Goal: Information Seeking & Learning: Learn about a topic

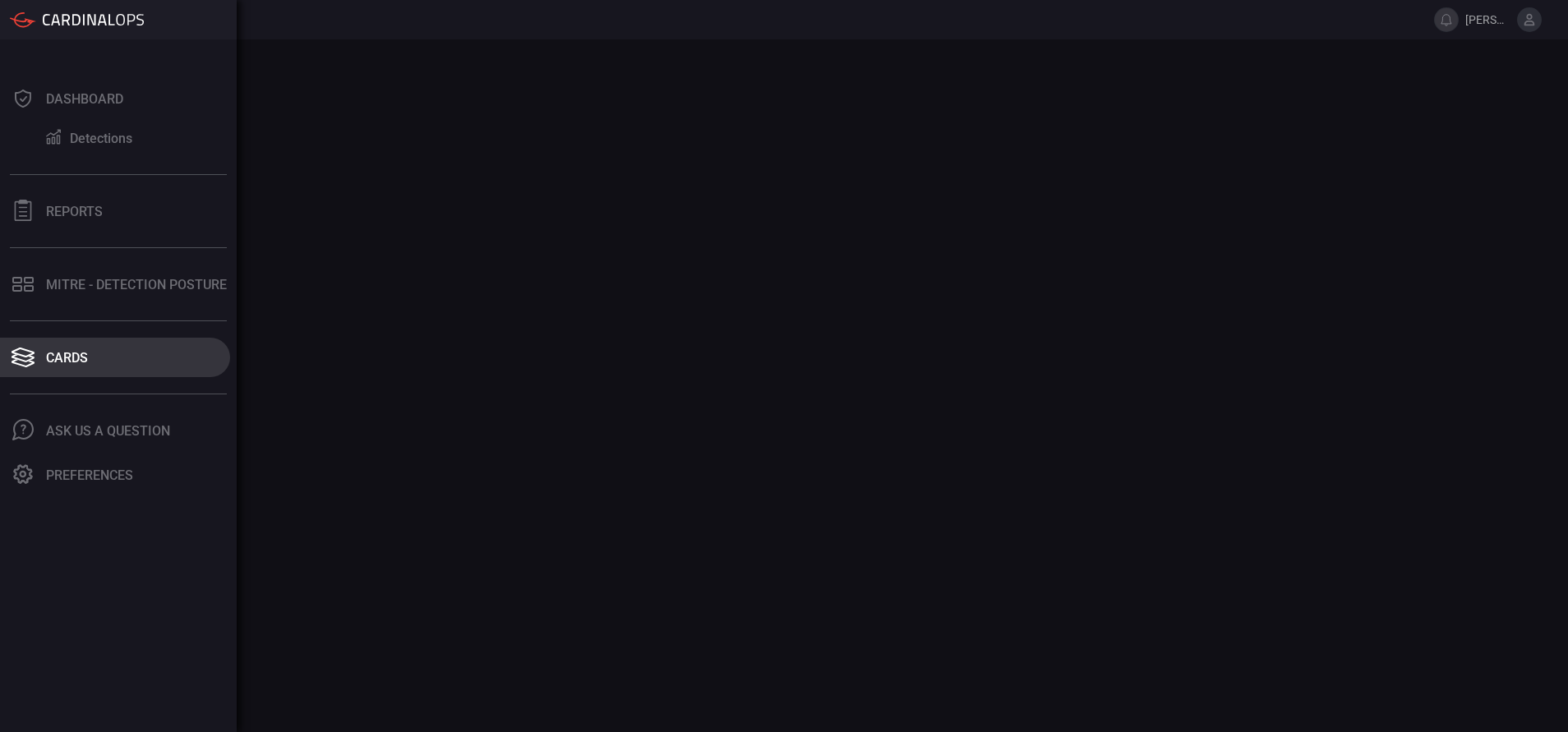
click at [72, 358] on div "Cards" at bounding box center [66, 358] width 42 height 16
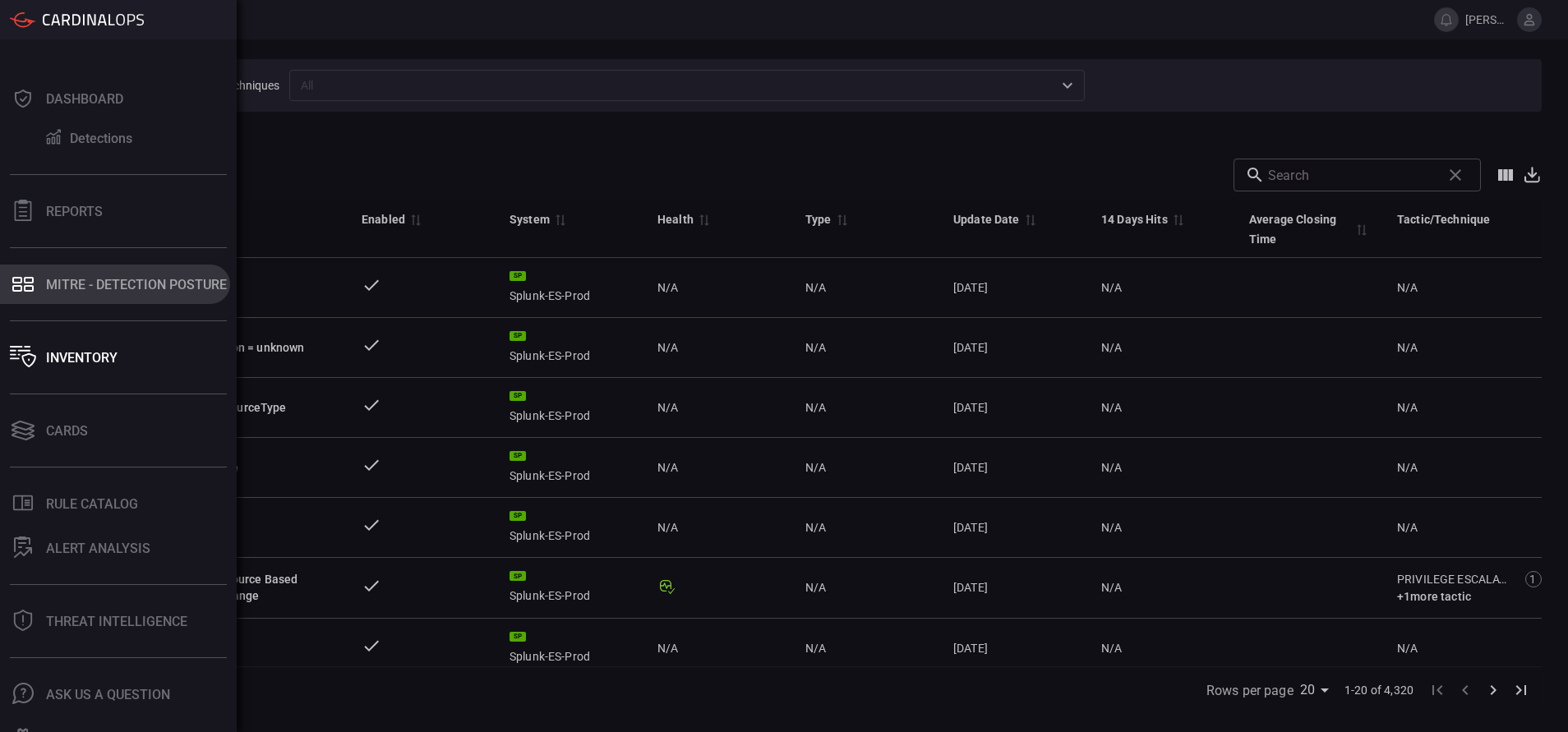
click at [127, 277] on div "MITRE - Detection Posture" at bounding box center [135, 285] width 180 height 16
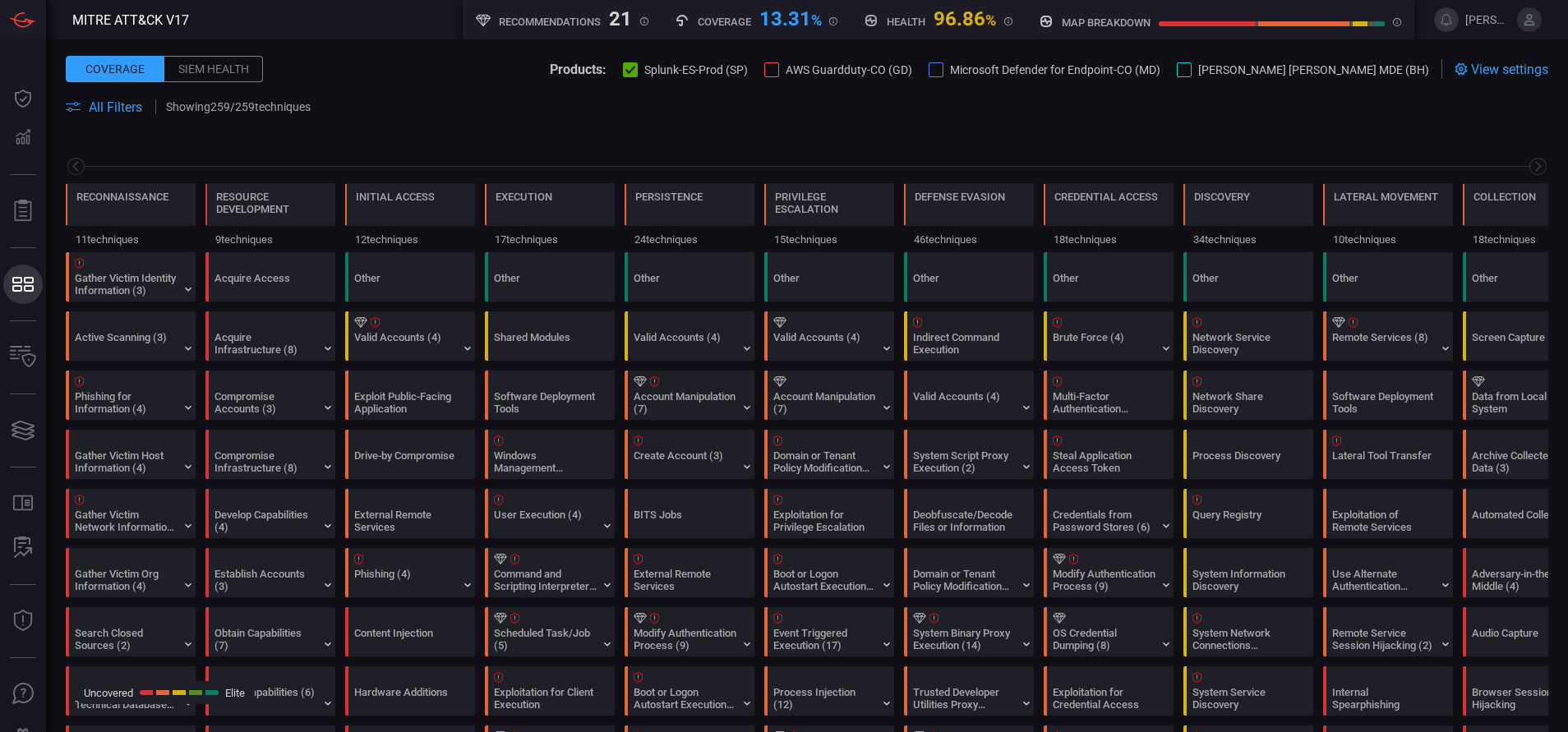
scroll to position [0, 215]
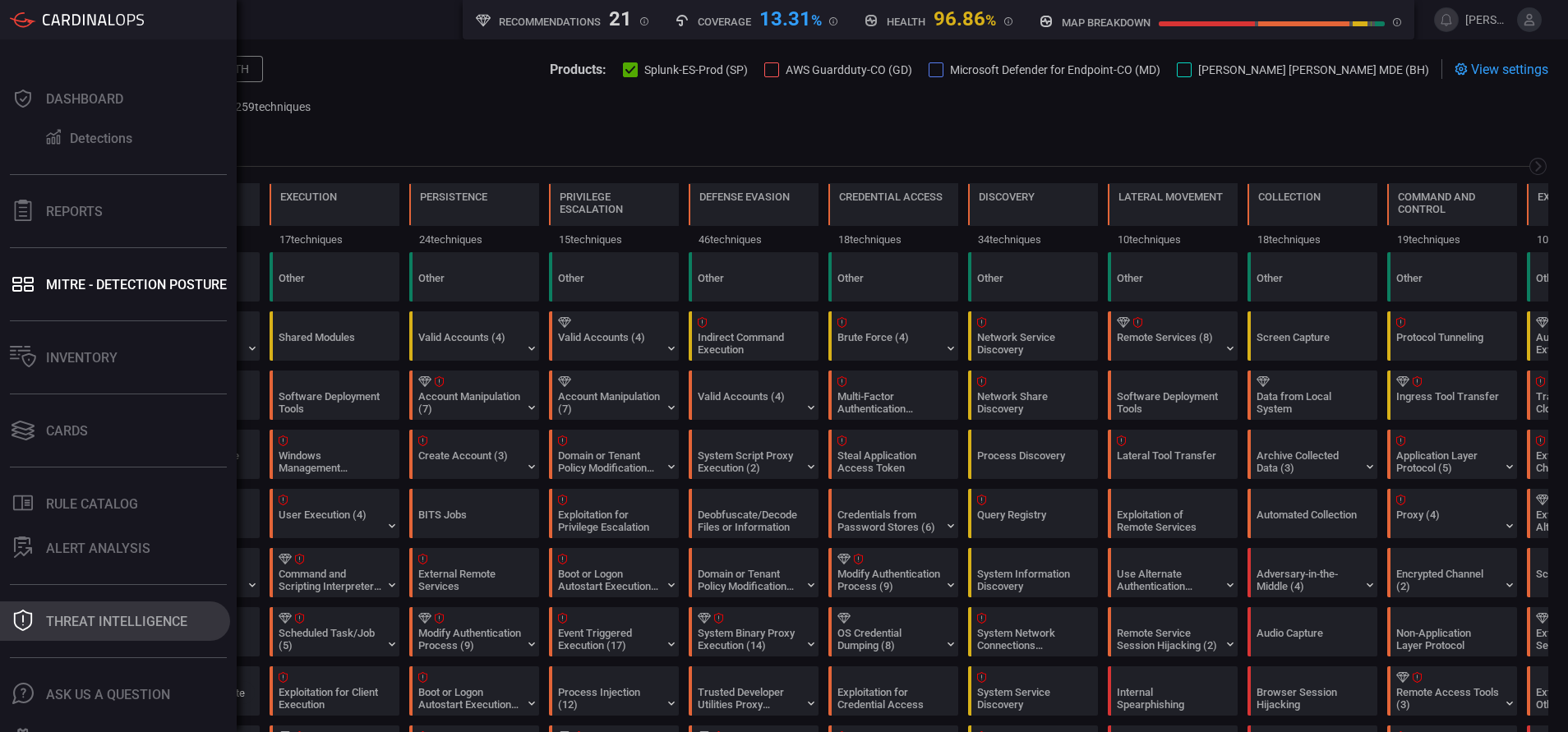
click at [71, 615] on div "Threat Intelligence" at bounding box center [116, 622] width 142 height 16
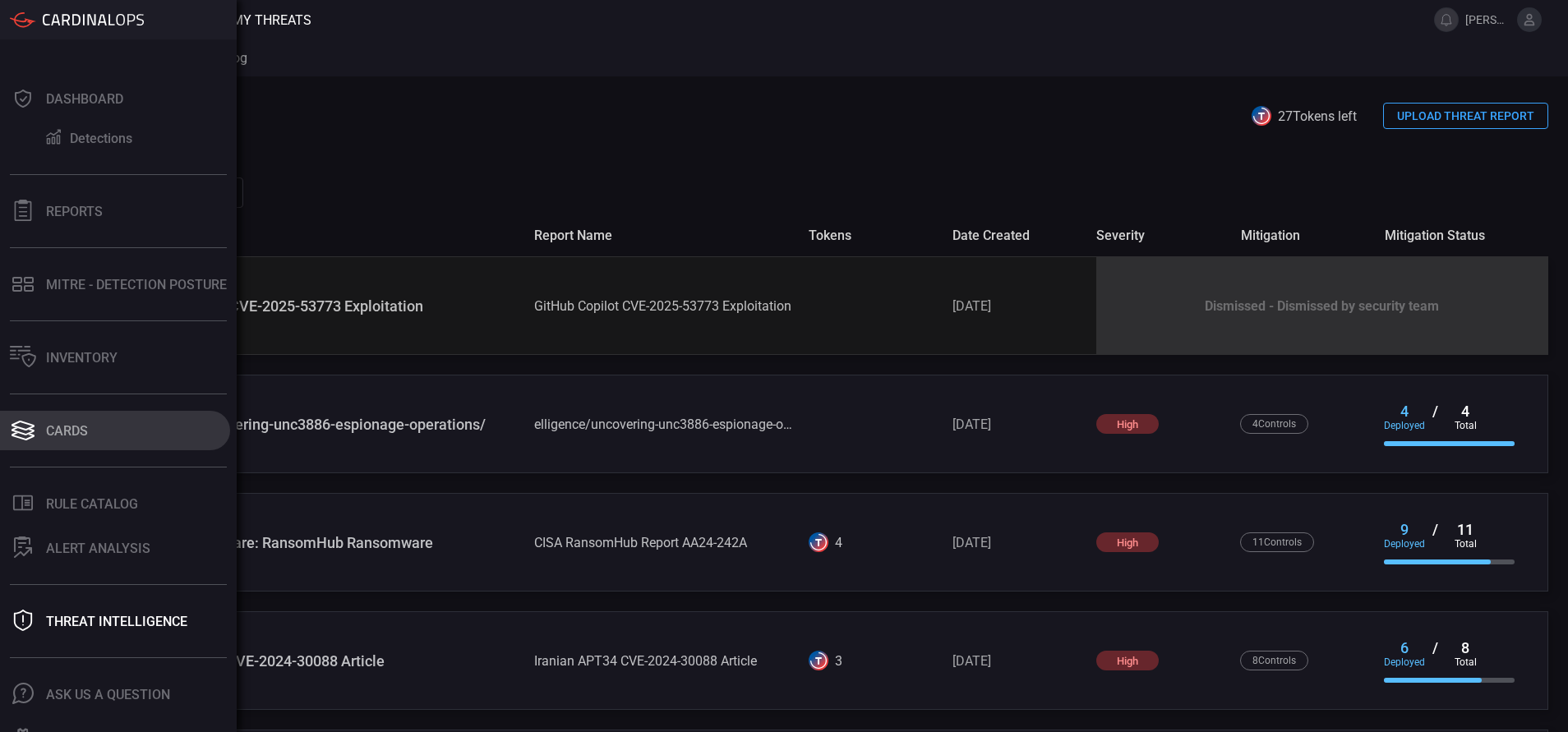
click at [63, 423] on div "Cards" at bounding box center [66, 431] width 42 height 16
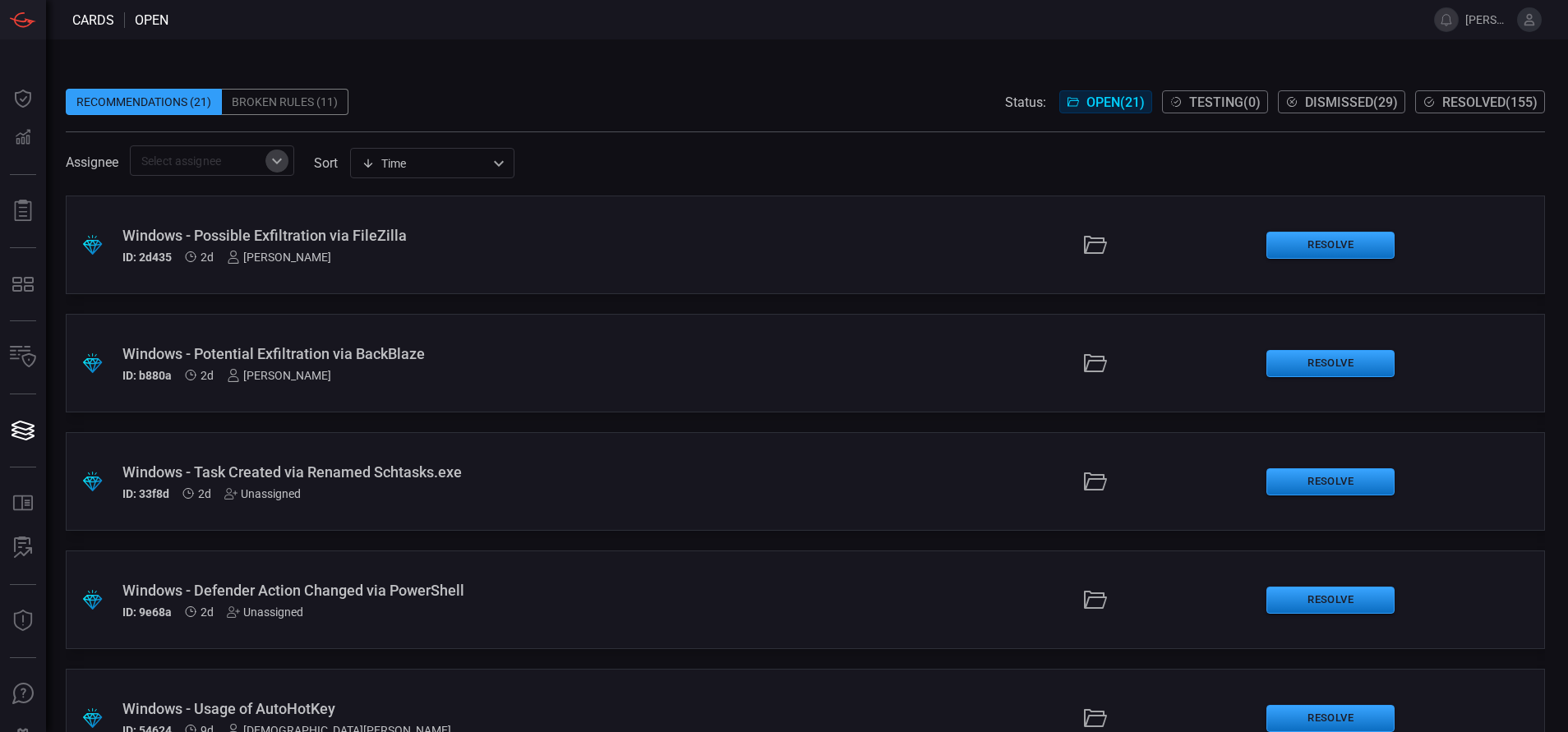
click at [271, 156] on icon "Open" at bounding box center [276, 161] width 20 height 20
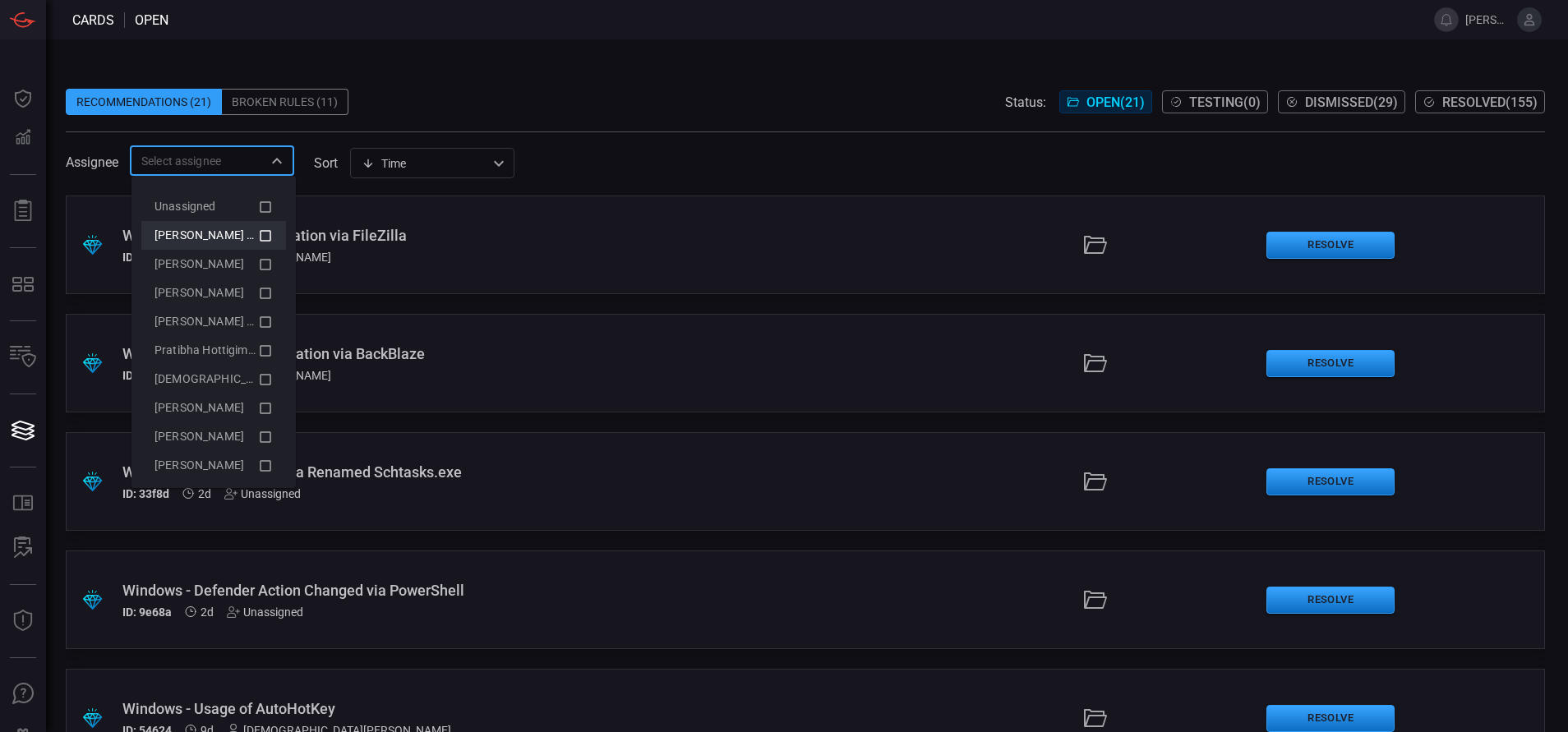
click at [260, 241] on icon at bounding box center [265, 236] width 11 height 11
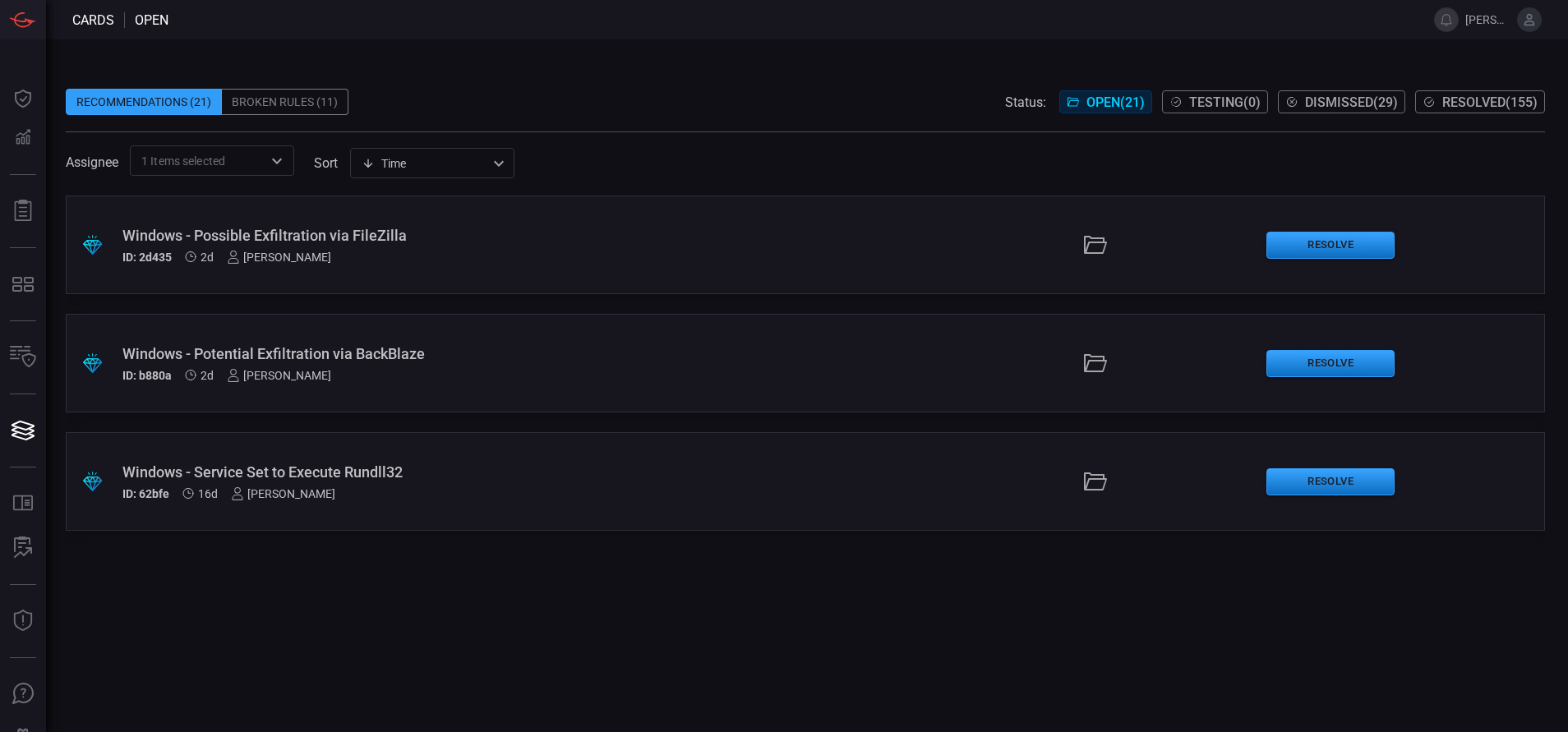
click at [636, 154] on div "Assignee 1 Items selected ​ sort Time visibleUpdateTime ​" at bounding box center [805, 161] width 1479 height 30
click at [406, 659] on div ".suggested_cards_icon{fill:url(#suggested_cards_icon);} Windows - Possible Exfi…" at bounding box center [805, 464] width 1479 height 537
click at [381, 237] on div "Windows - Possible Exfiltration via FileZilla" at bounding box center [381, 236] width 517 height 17
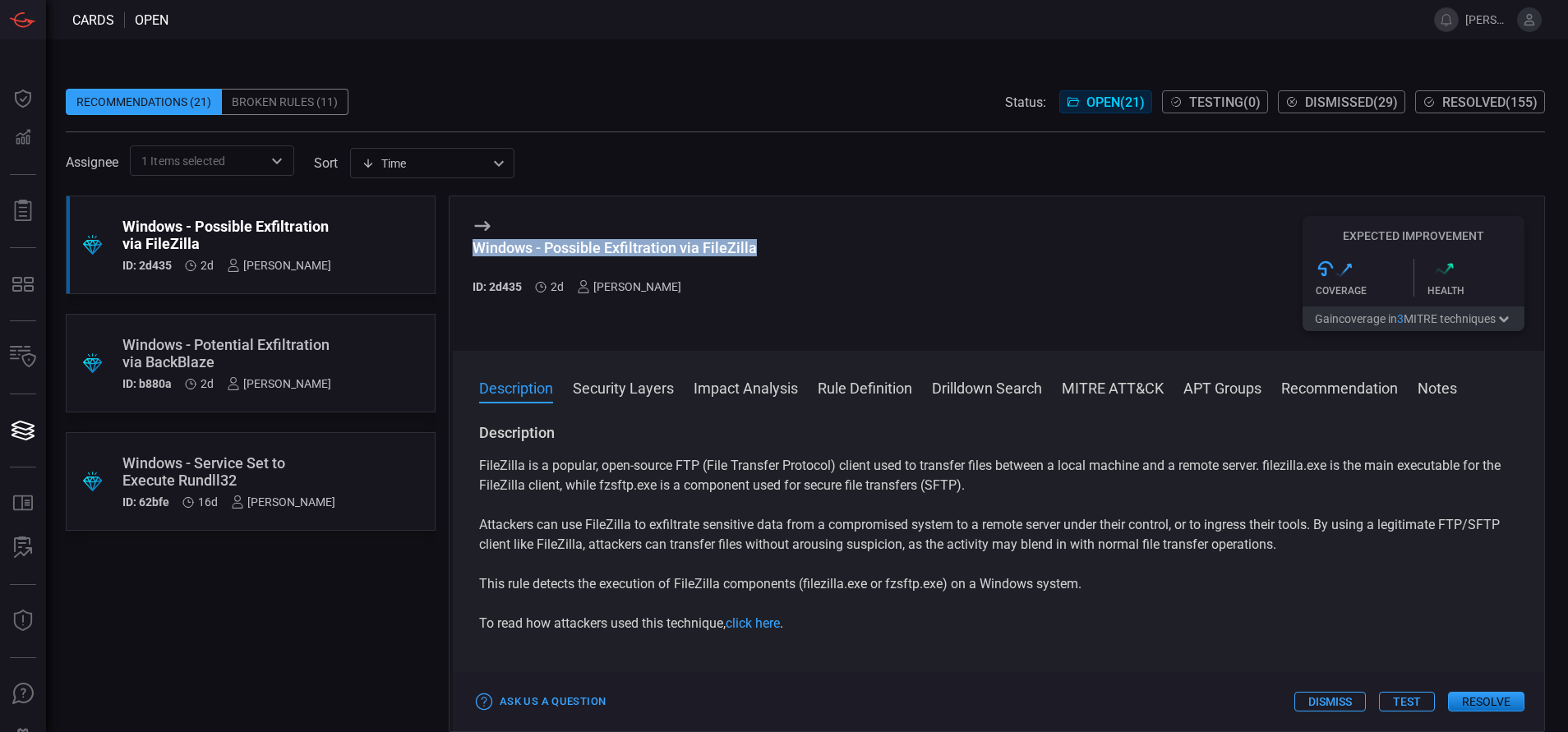
drag, startPoint x: 764, startPoint y: 249, endPoint x: 463, endPoint y: 249, distance: 301.0
click at [463, 249] on div "Windows - Possible Exfiltration via FileZilla ID: 2d435 2d [PERSON_NAME] Expect…" at bounding box center [998, 274] width 1092 height 155
copy div "Windows - Possible Exfiltration via FileZilla"
click at [1136, 380] on button "MITRE ATT&CK" at bounding box center [1112, 387] width 102 height 20
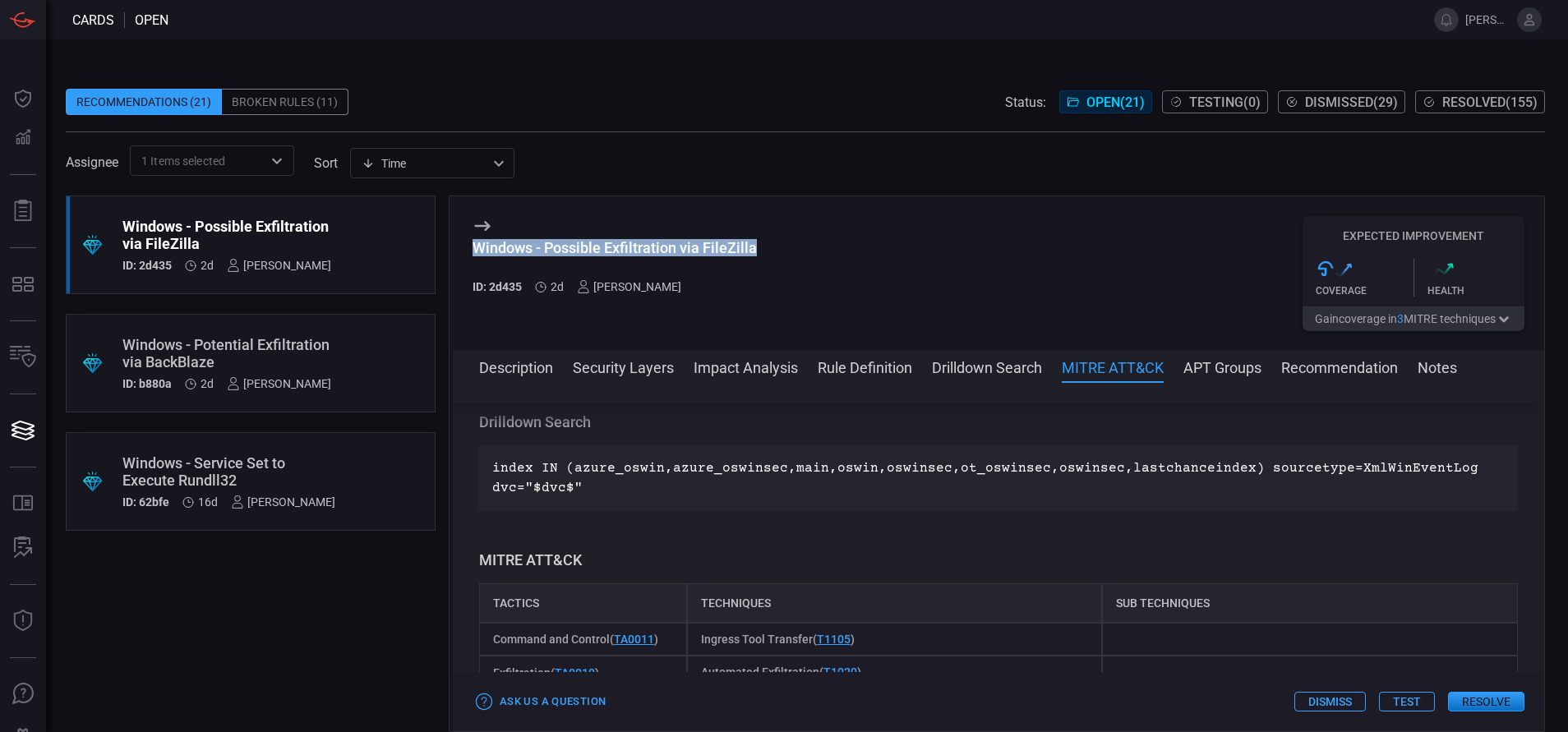
scroll to position [1010, 0]
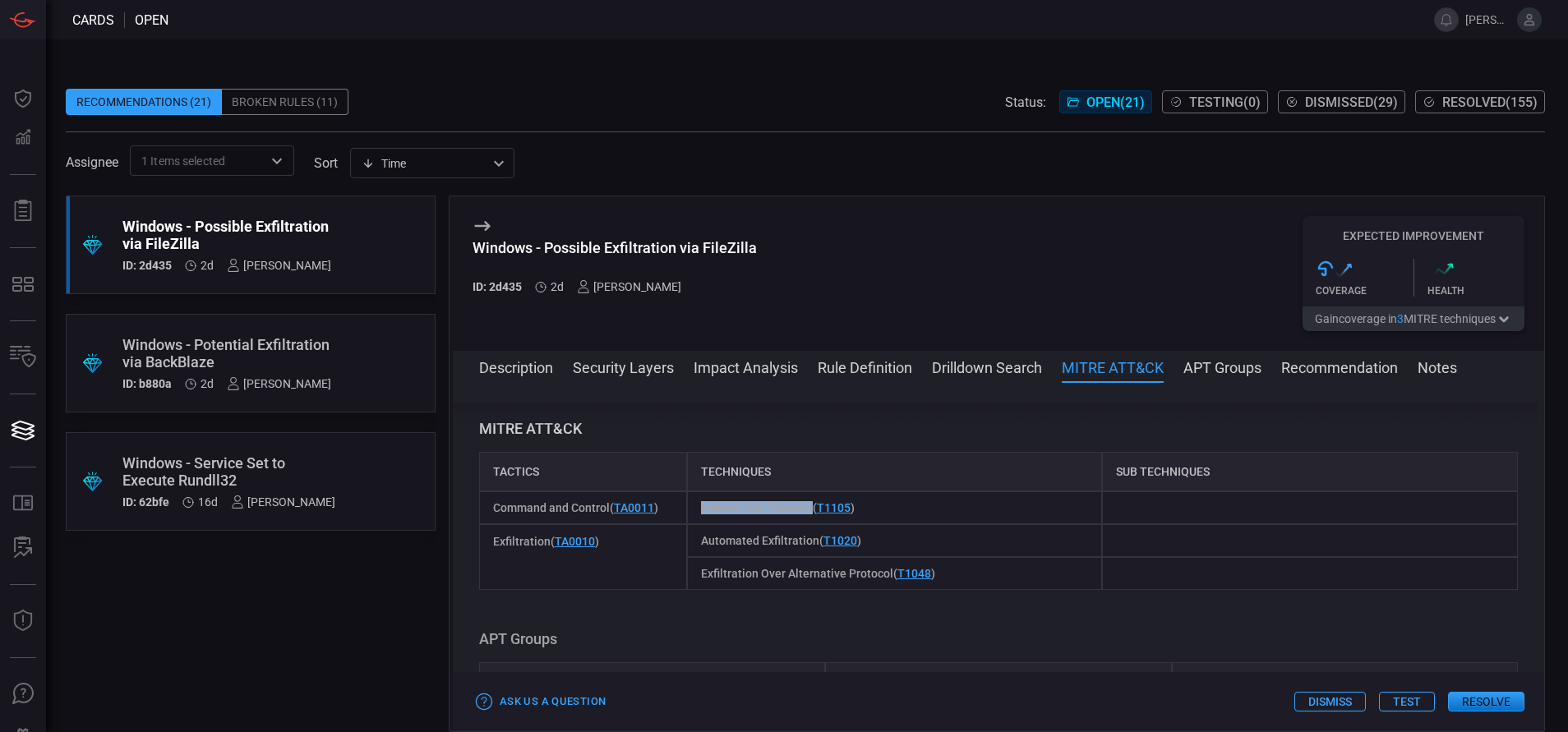
drag, startPoint x: 805, startPoint y: 506, endPoint x: 683, endPoint y: 511, distance: 122.1
click at [687, 511] on div "Ingress Tool Transfer ( T1105 )" at bounding box center [895, 508] width 416 height 33
copy span "Ingress Tool Transfer"
click at [778, 533] on div "Automated Exfiltration ( T1020 )" at bounding box center [895, 541] width 416 height 33
drag, startPoint x: 811, startPoint y: 538, endPoint x: 676, endPoint y: 555, distance: 136.1
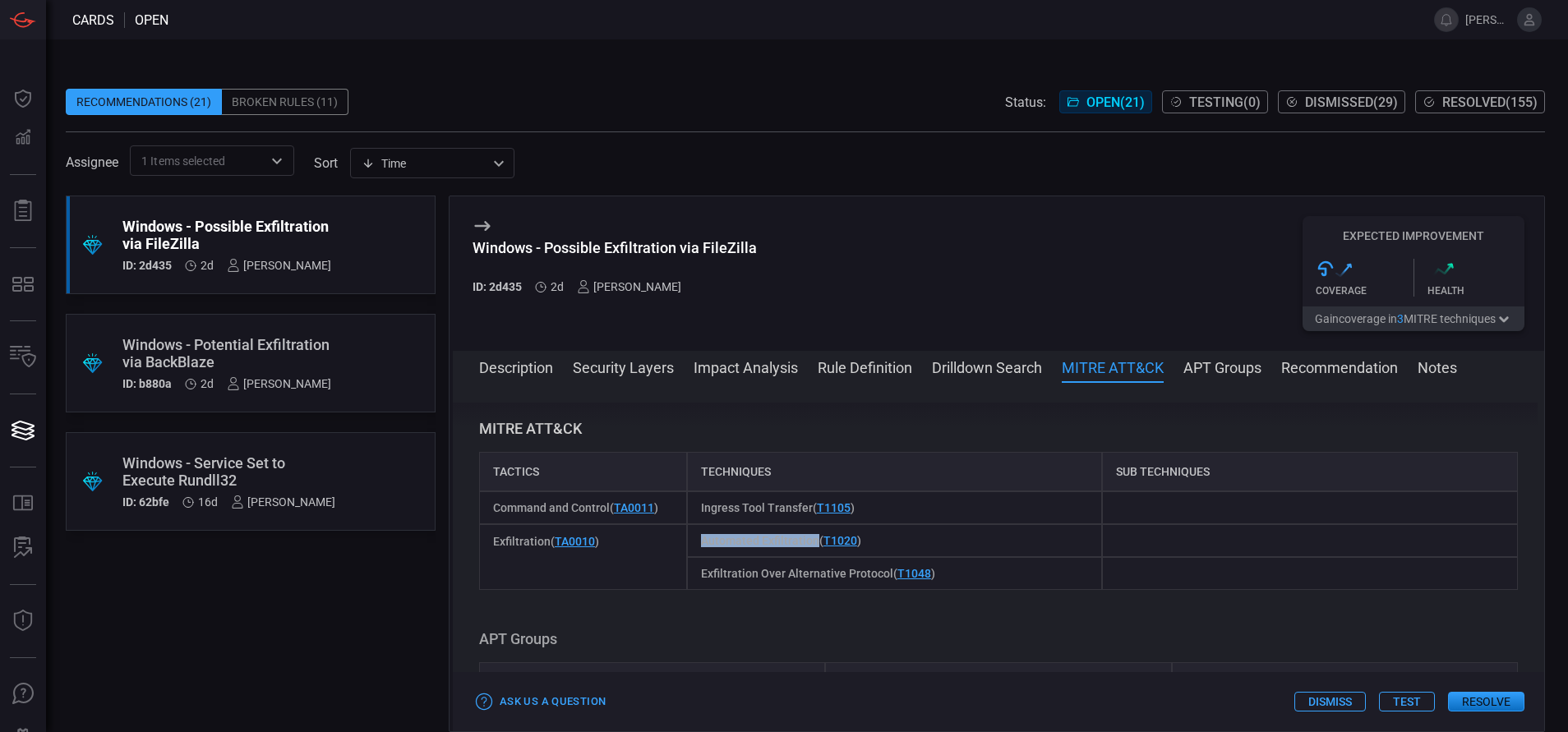
click at [676, 555] on div "Exfiltration ( TA0010 ) Automated Exfiltration ( T1020 ) Exfiltration Over Alte…" at bounding box center [998, 558] width 1039 height 66
copy div "Automated Exfiltration"
drag, startPoint x: 886, startPoint y: 572, endPoint x: 696, endPoint y: 573, distance: 190.0
click at [696, 573] on div "Exfiltration Over Alternative Protocol ( T1048 )" at bounding box center [895, 574] width 416 height 33
copy span "Exfiltration Over Alternative Protocol"
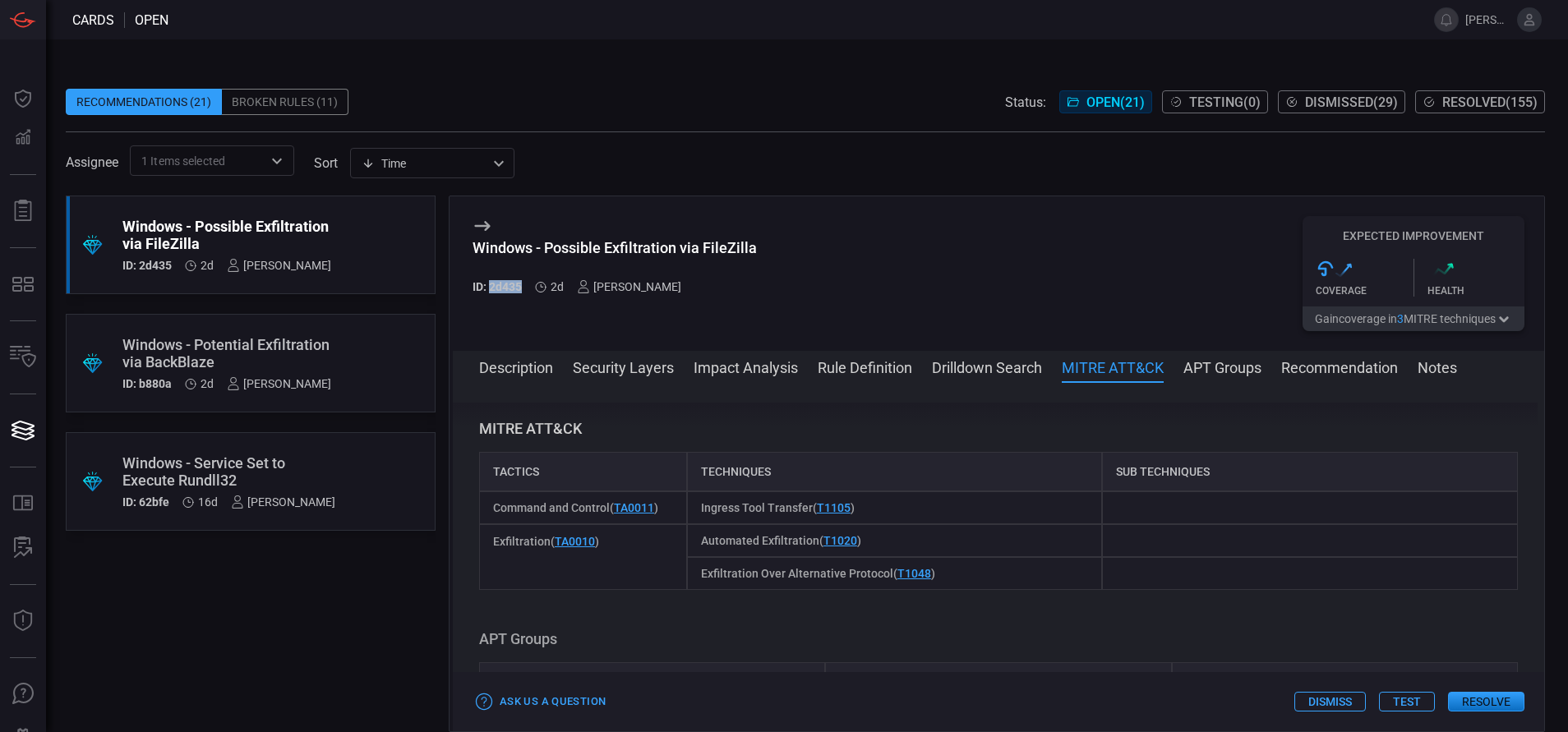
drag, startPoint x: 521, startPoint y: 285, endPoint x: 489, endPoint y: 282, distance: 32.1
click at [489, 282] on h5 "ID: 2d435" at bounding box center [497, 287] width 49 height 13
copy h5 "2d435"
click at [523, 373] on button "Description" at bounding box center [516, 366] width 74 height 20
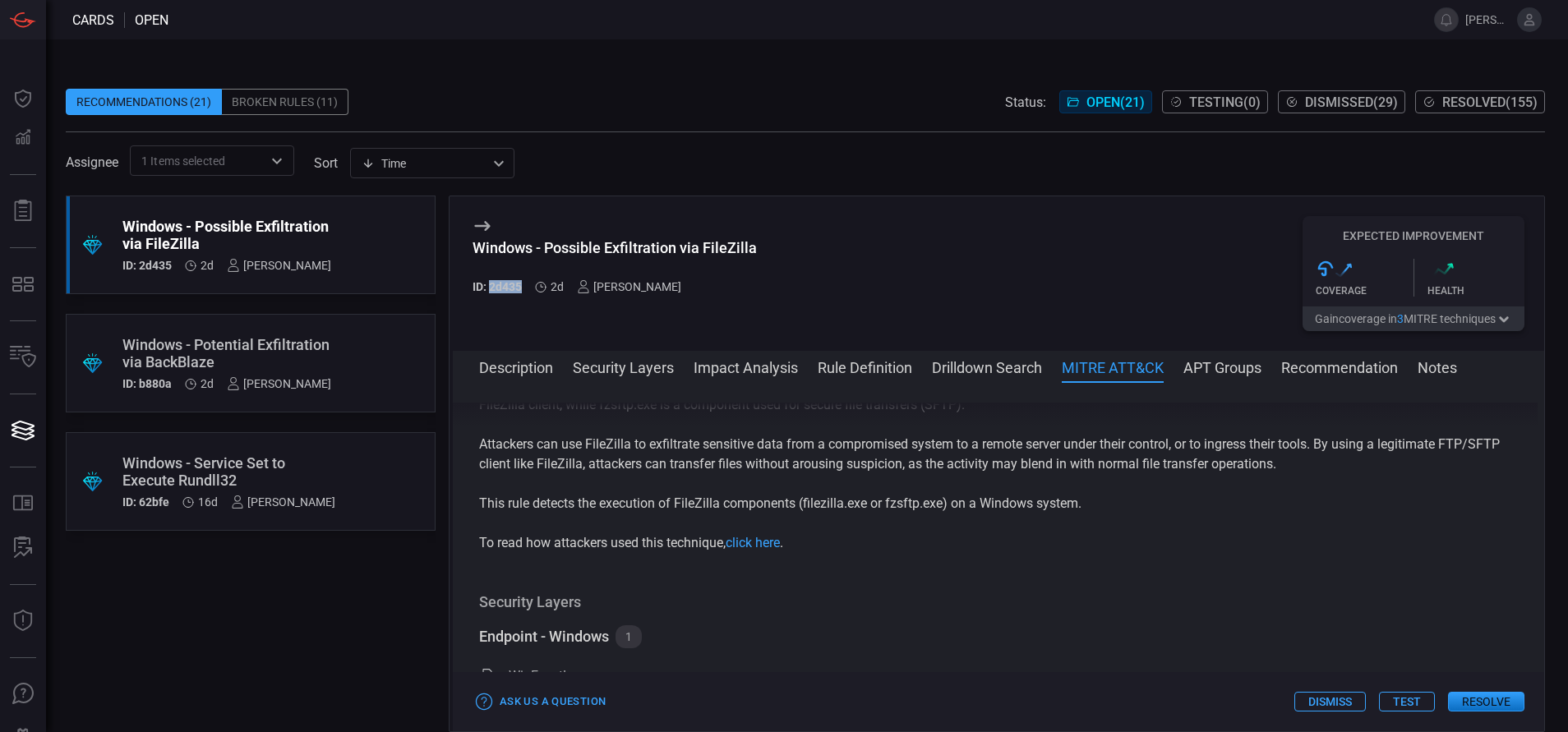
scroll to position [0, 0]
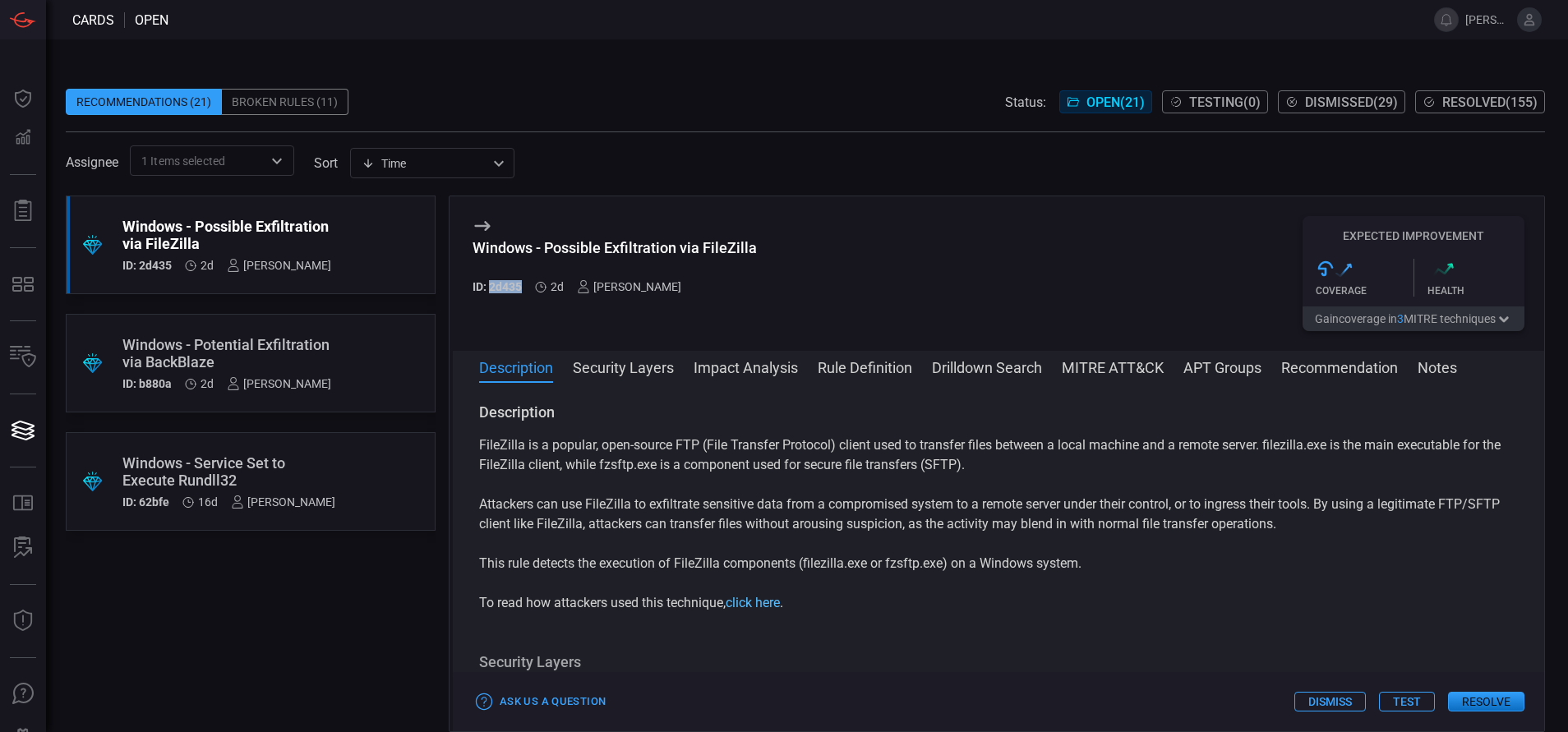
click at [765, 596] on link "click here" at bounding box center [753, 603] width 54 height 16
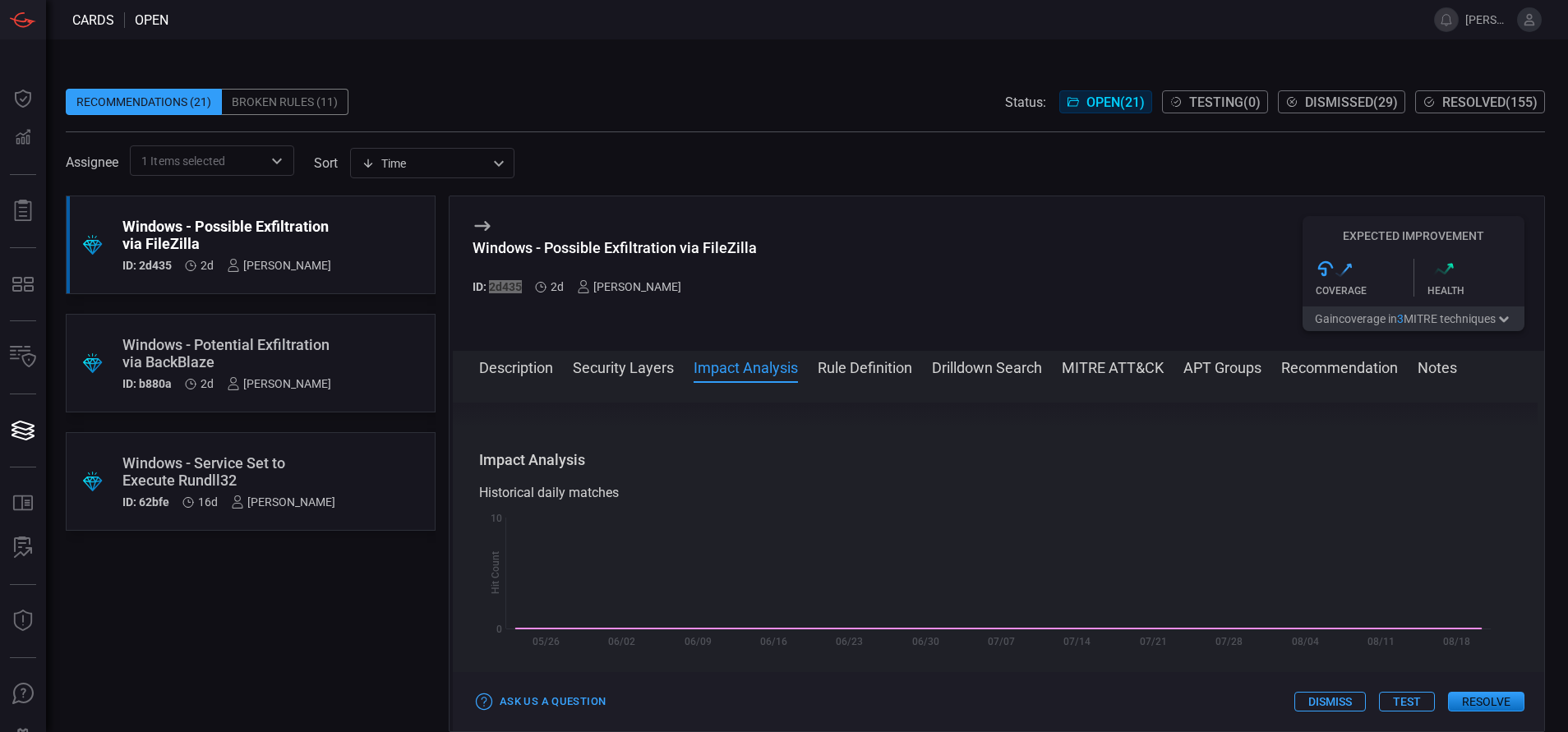
scroll to position [337, 0]
click at [874, 365] on button "Rule Definition" at bounding box center [865, 366] width 95 height 20
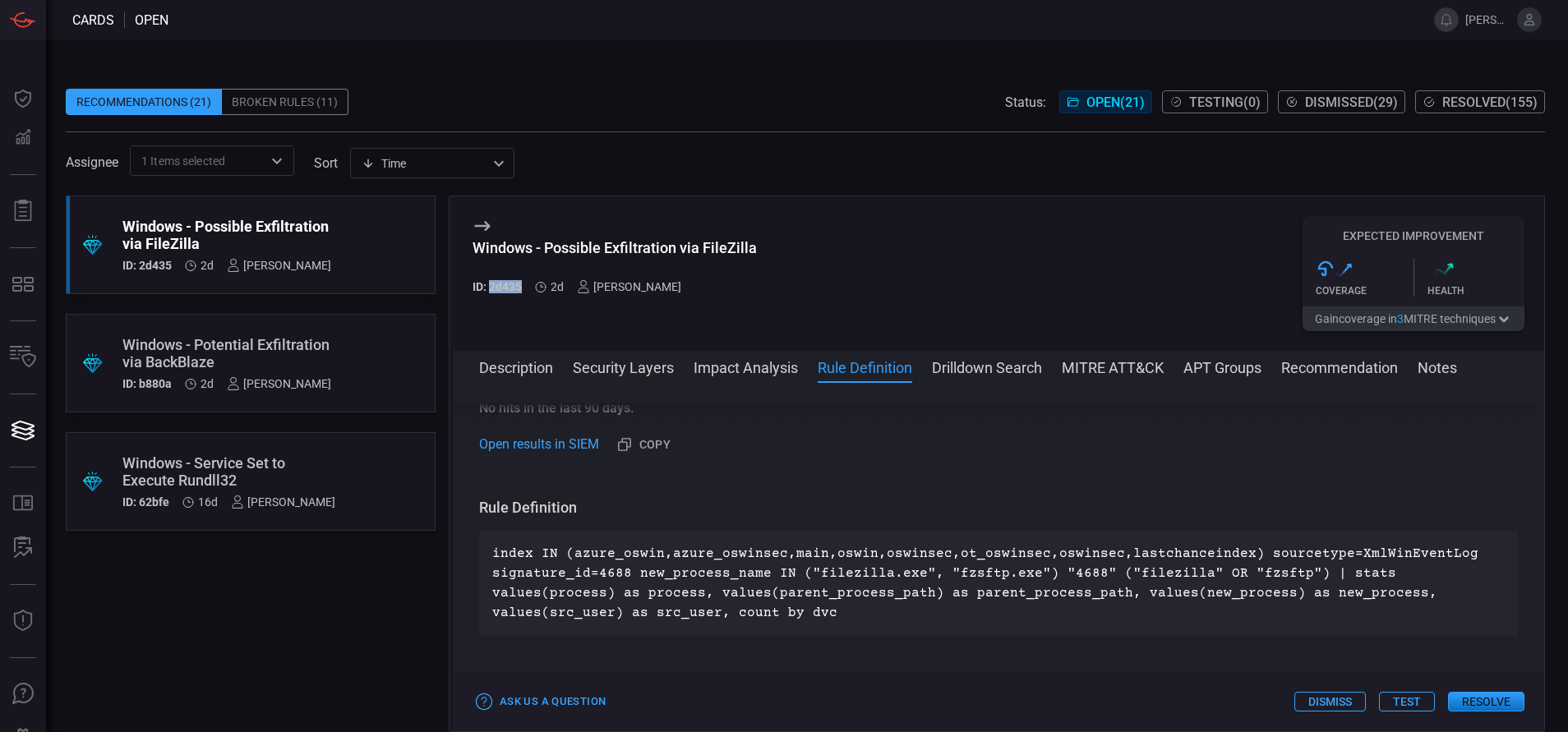
scroll to position [695, 0]
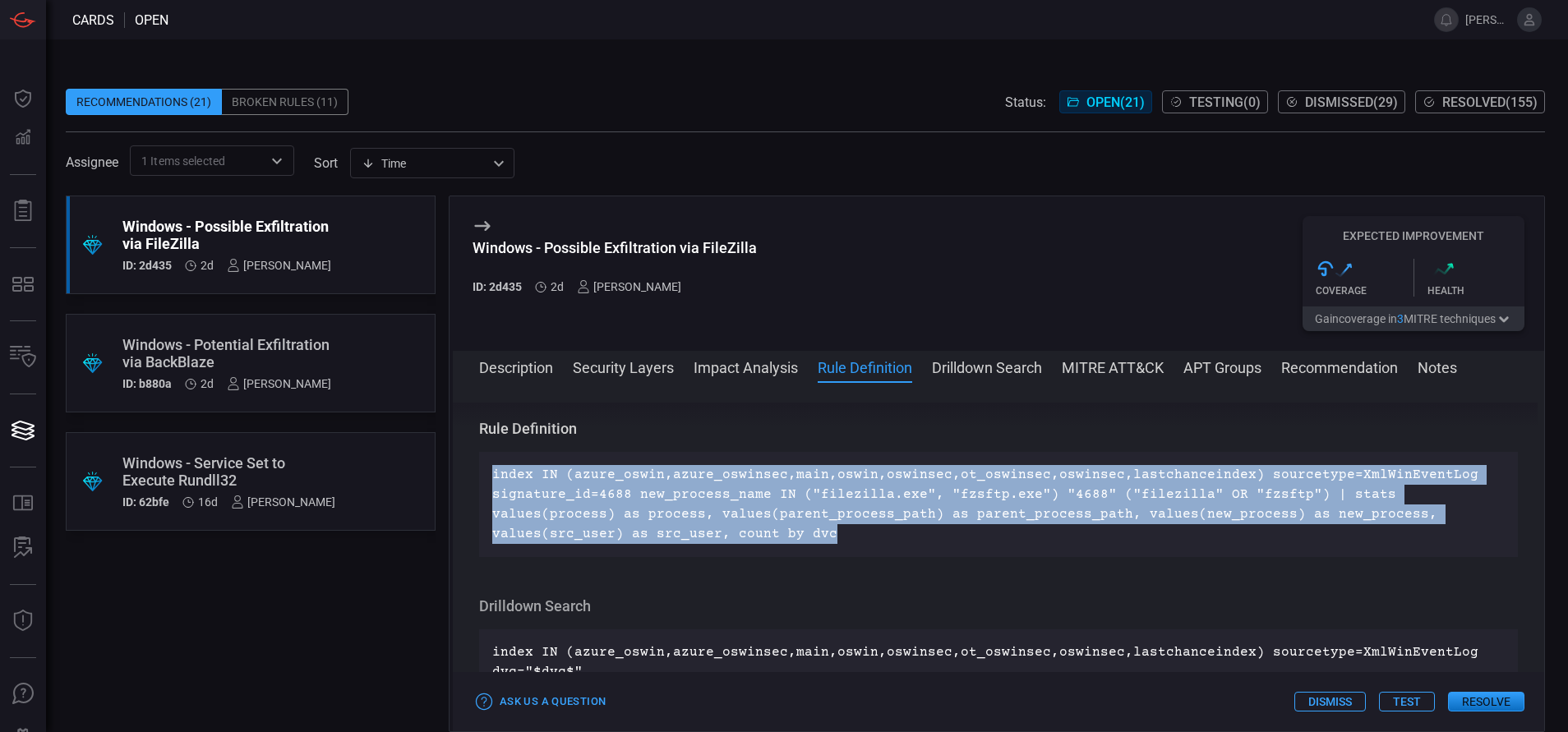
drag, startPoint x: 666, startPoint y: 533, endPoint x: 460, endPoint y: 482, distance: 212.2
click at [460, 482] on div "Description FileZilla is a popular, open-source FTP (File Transfer Protocol) cl…" at bounding box center [998, 554] width 1092 height 302
copy p "index IN (azure_oswin,azure_oswinsec,main,oswin,oswinsec,ot_oswinsec,oswinsec,l…"
click at [983, 374] on button "Drilldown Search" at bounding box center [987, 366] width 110 height 20
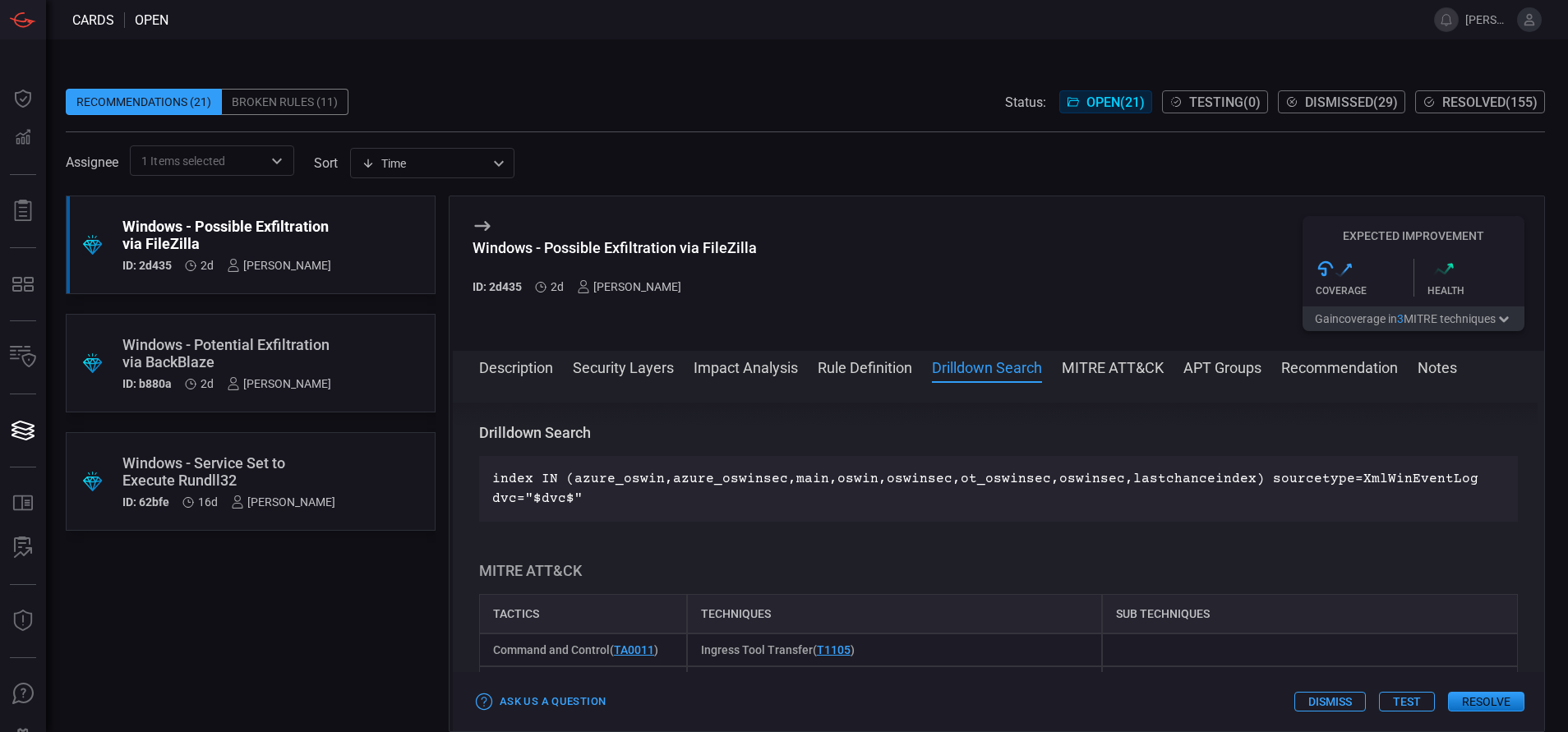
scroll to position [872, 0]
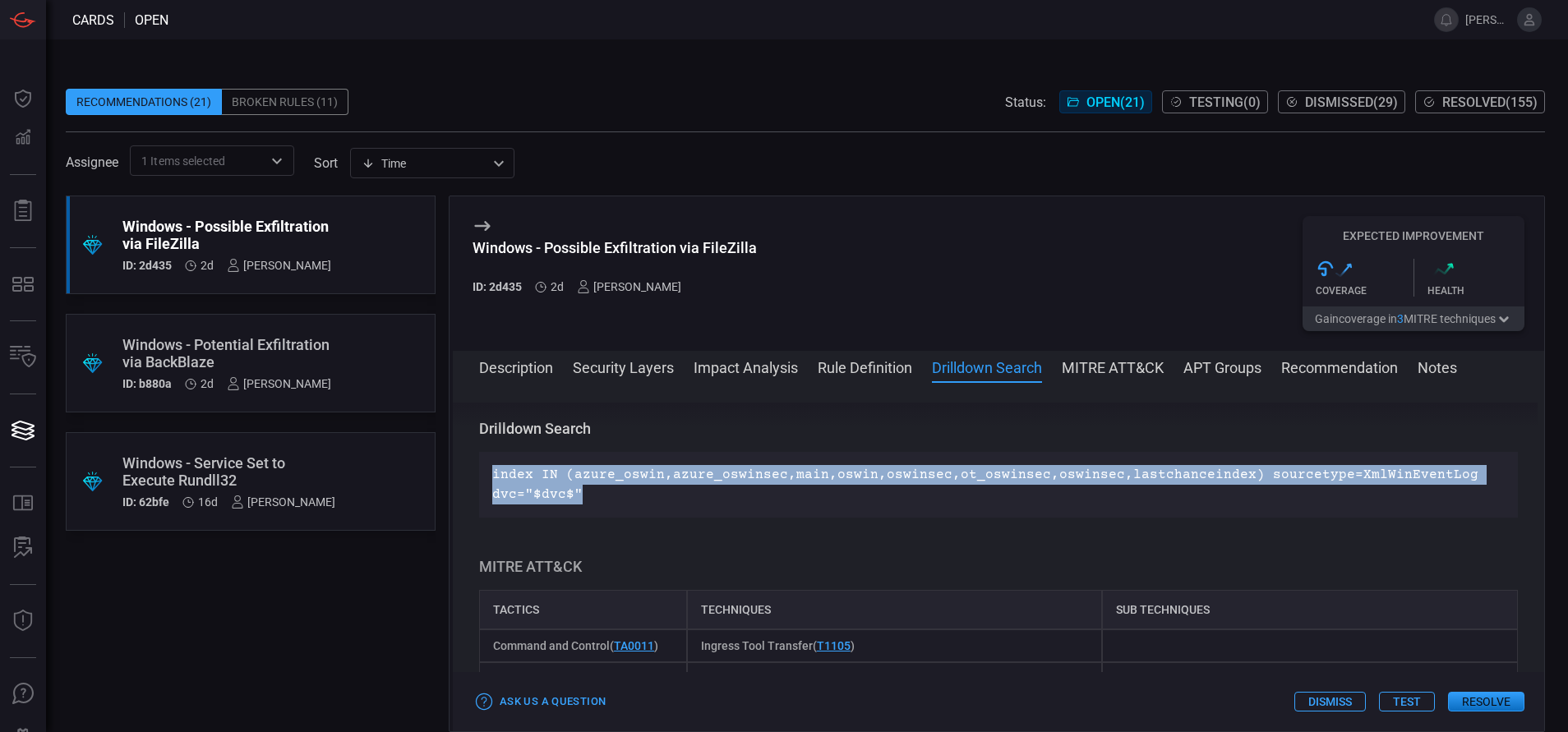
drag, startPoint x: 594, startPoint y: 492, endPoint x: 484, endPoint y: 464, distance: 113.5
click at [484, 464] on div "index IN (azure_oswin,azure_oswinsec,main,oswin,oswinsec,ot_oswinsec,oswinsec,l…" at bounding box center [998, 485] width 1039 height 66
copy p "index IN (azure_oswin,azure_oswinsec,main,oswin,oswinsec,ot_oswinsec,oswinsec,l…"
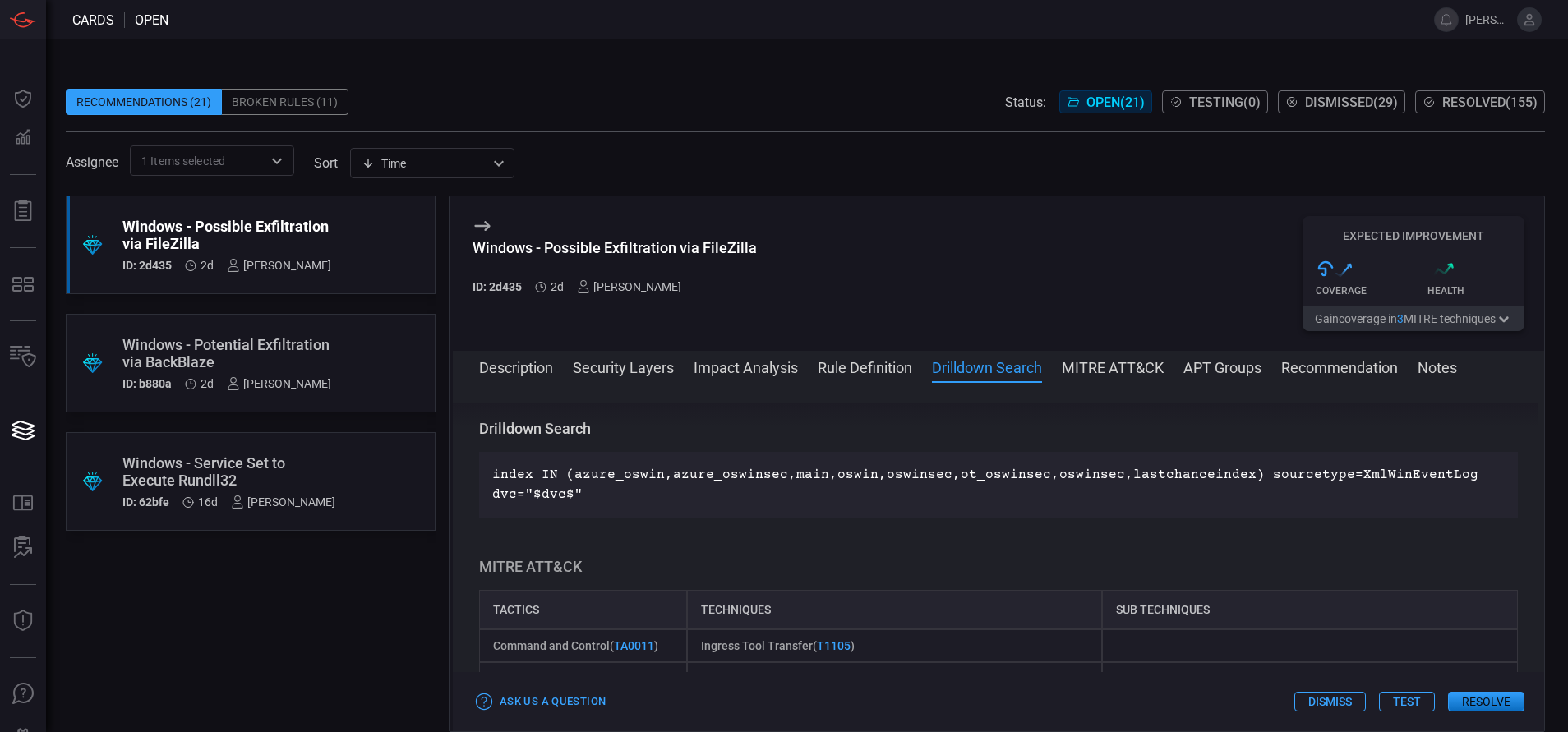
click at [250, 344] on div "Windows - Potential Exfiltration via BackBlaze" at bounding box center [227, 353] width 209 height 35
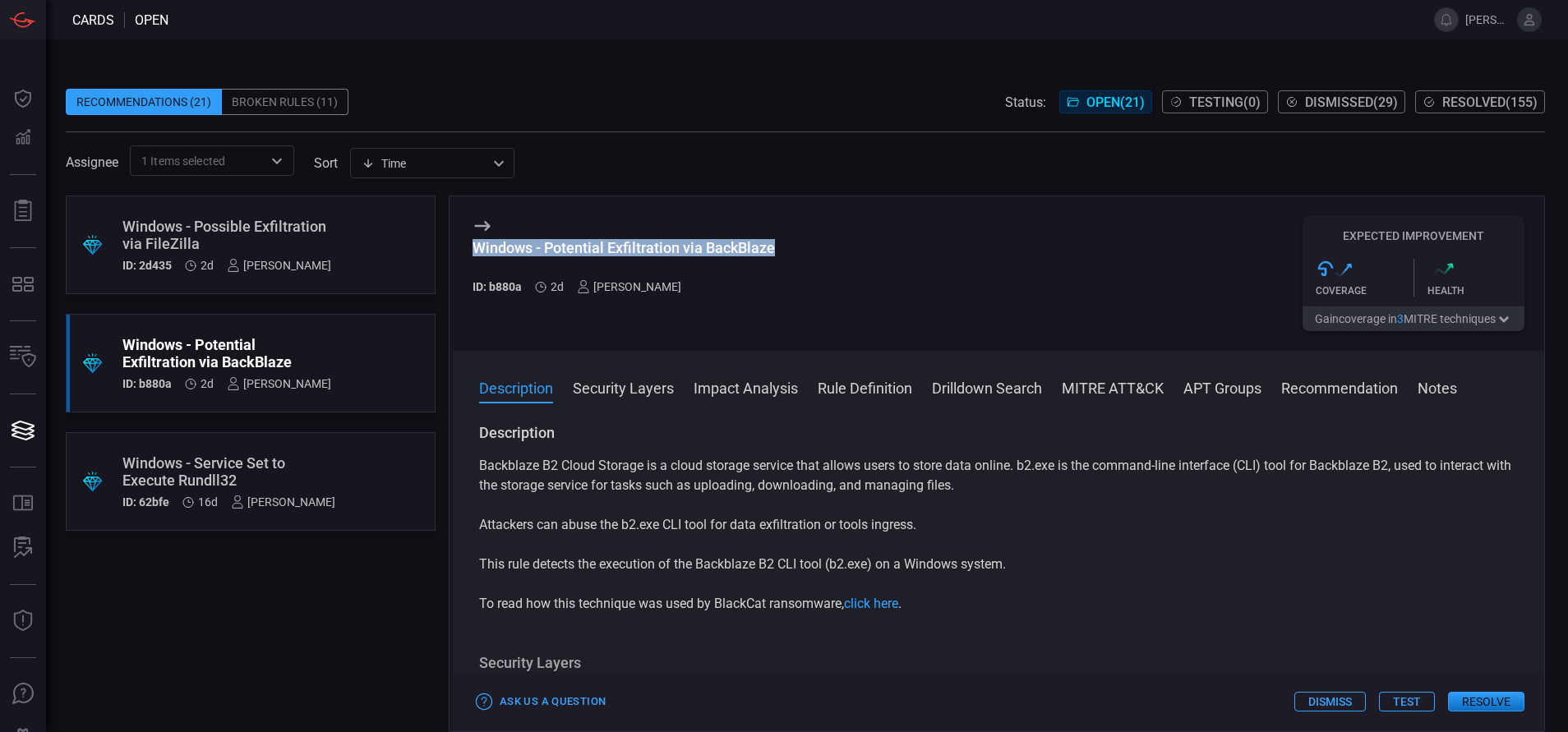
drag, startPoint x: 784, startPoint y: 247, endPoint x: 475, endPoint y: 248, distance: 309.0
click at [475, 248] on div "Windows - Potential Exfiltration via BackBlaze ID: b880a 2d [PERSON_NAME] Expec…" at bounding box center [998, 274] width 1092 height 155
copy div "Windows - Potential Exfiltration via BackBlaze"
click at [1096, 397] on button "MITRE ATT&CK" at bounding box center [1112, 387] width 102 height 20
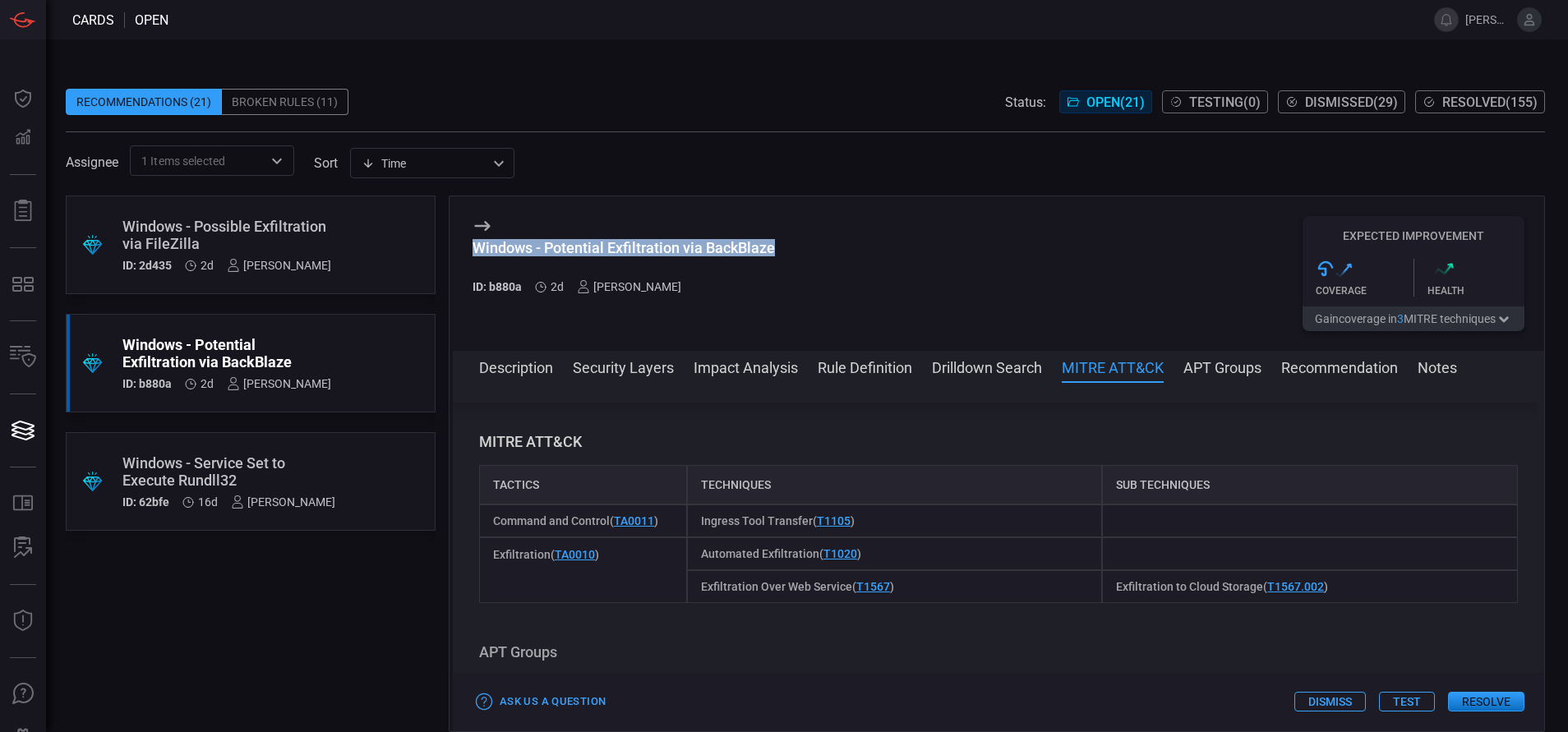
scroll to position [990, 0]
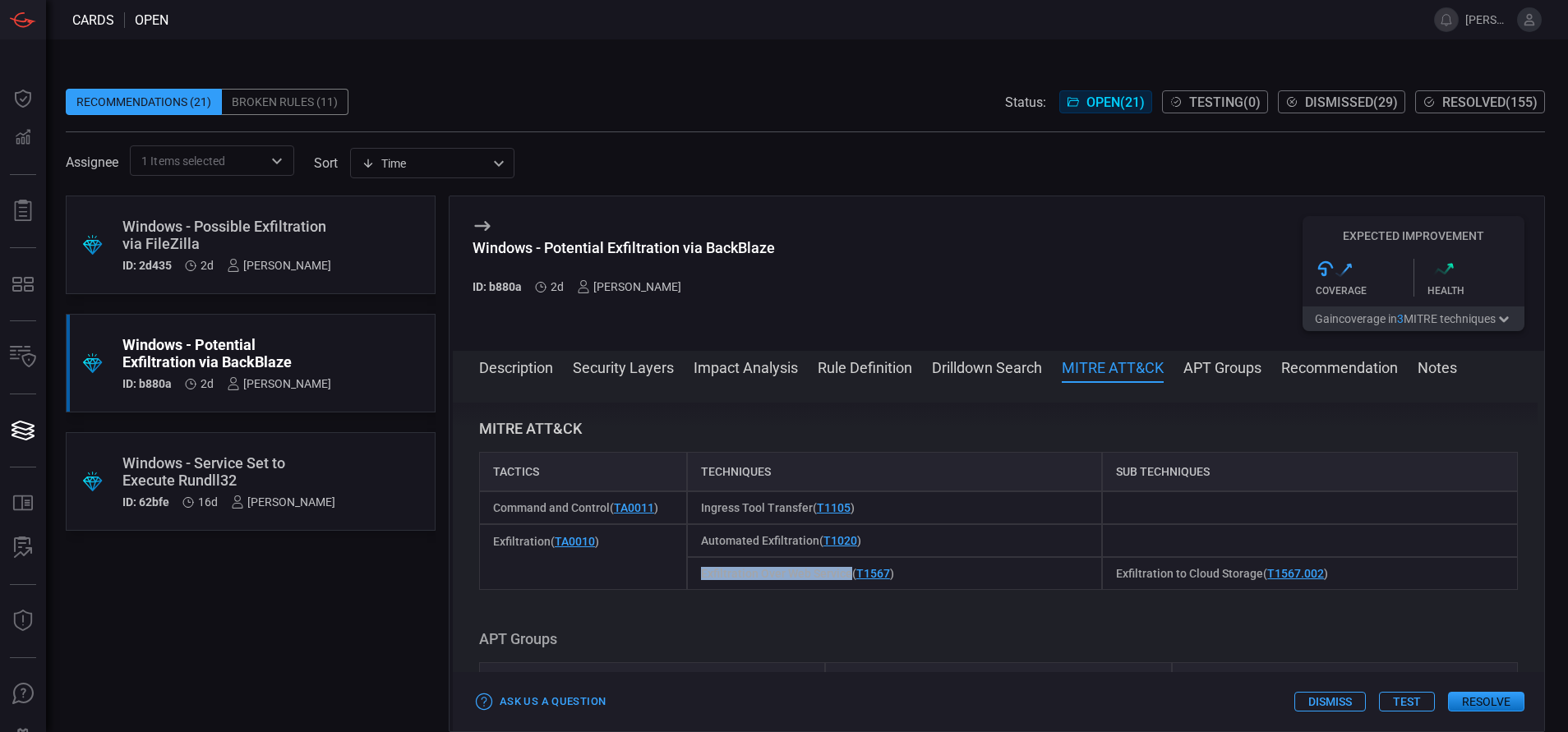
drag, startPoint x: 693, startPoint y: 572, endPoint x: 843, endPoint y: 577, distance: 150.1
click at [843, 577] on div "Exfiltration Over Web Service ( T1567 )" at bounding box center [895, 574] width 416 height 33
copy span "Exfiltration Over Web Service"
drag, startPoint x: 1248, startPoint y: 574, endPoint x: 1107, endPoint y: 577, distance: 141.0
click at [1116, 577] on span "Exfiltration to Cloud Storage ( T1567.002 )" at bounding box center [1222, 573] width 212 height 13
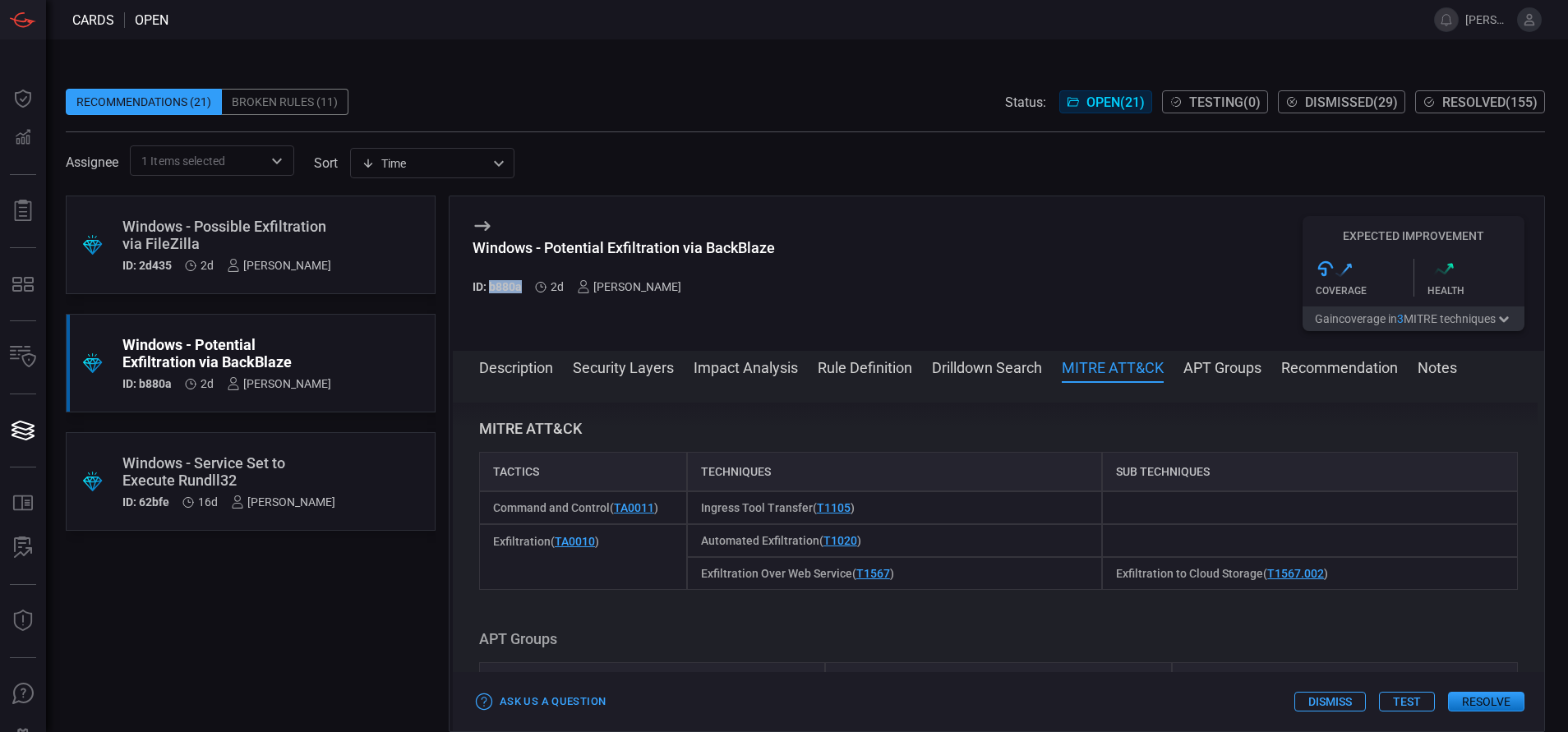
drag, startPoint x: 520, startPoint y: 281, endPoint x: 491, endPoint y: 282, distance: 29.0
click at [491, 282] on h5 "ID: b880a" at bounding box center [497, 287] width 49 height 13
click at [207, 357] on div "Windows - Potential Exfiltration via BackBlaze" at bounding box center [227, 353] width 209 height 35
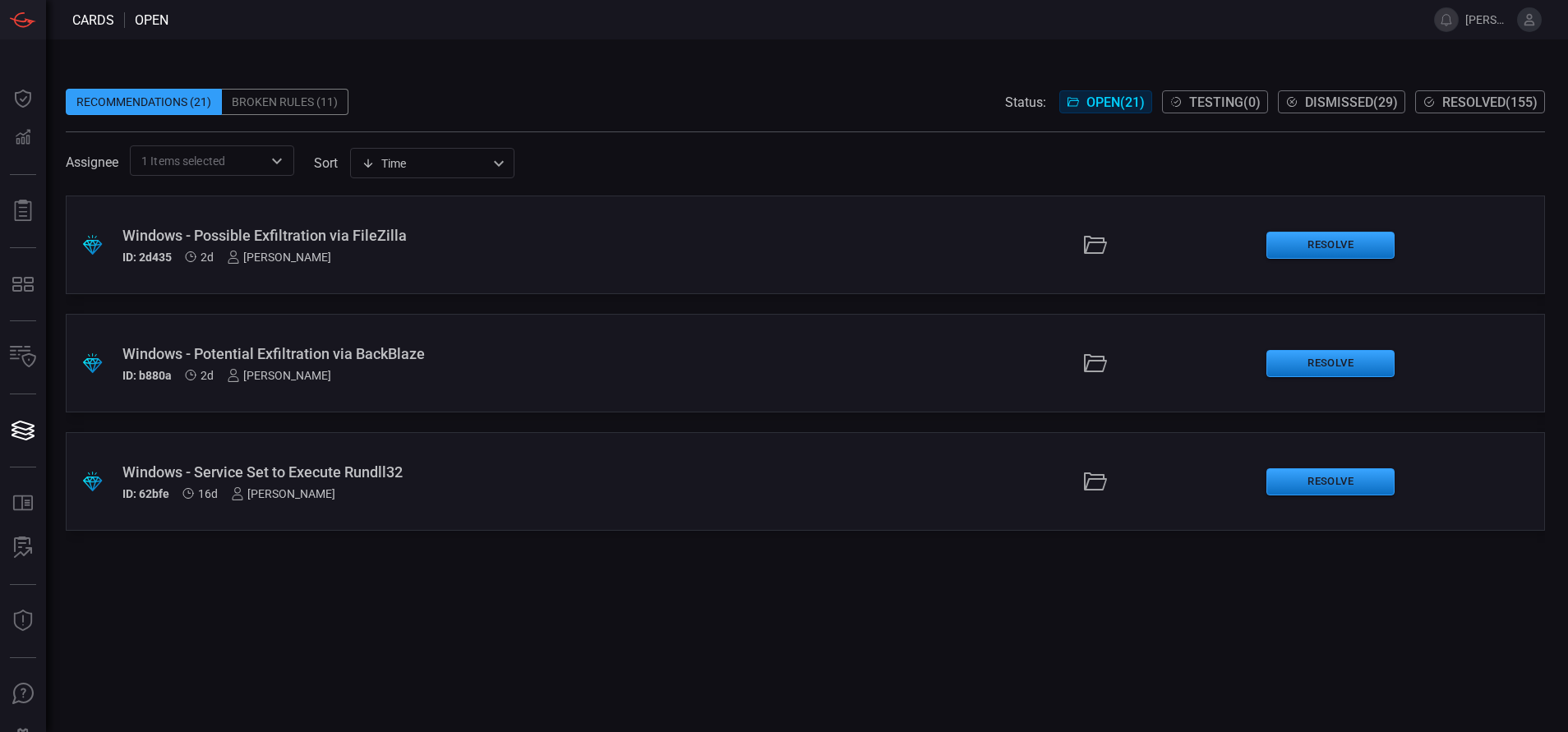
click at [207, 357] on div "Windows - Potential Exfiltration via BackBlaze" at bounding box center [381, 354] width 517 height 17
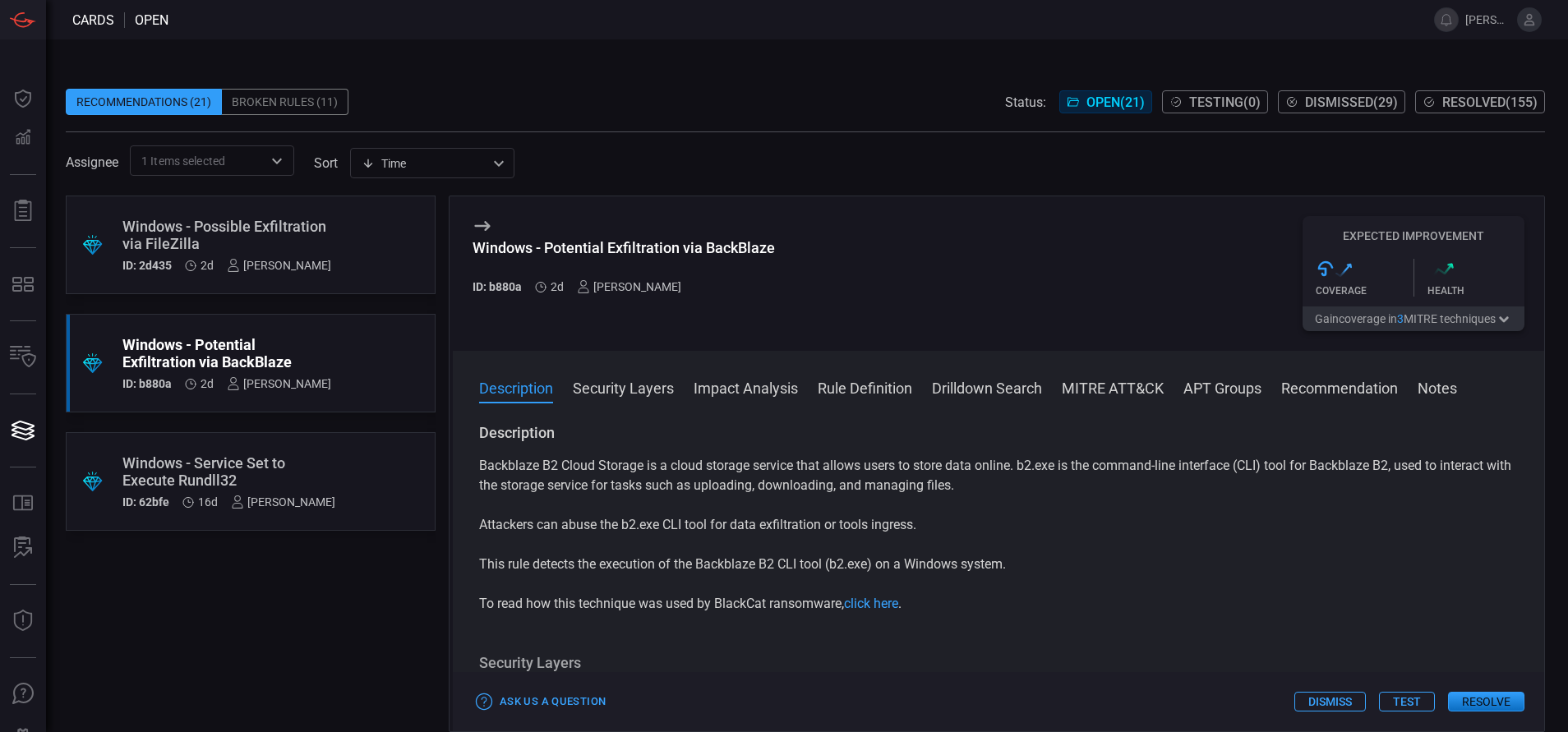
click at [849, 394] on button "Rule Definition" at bounding box center [865, 387] width 95 height 20
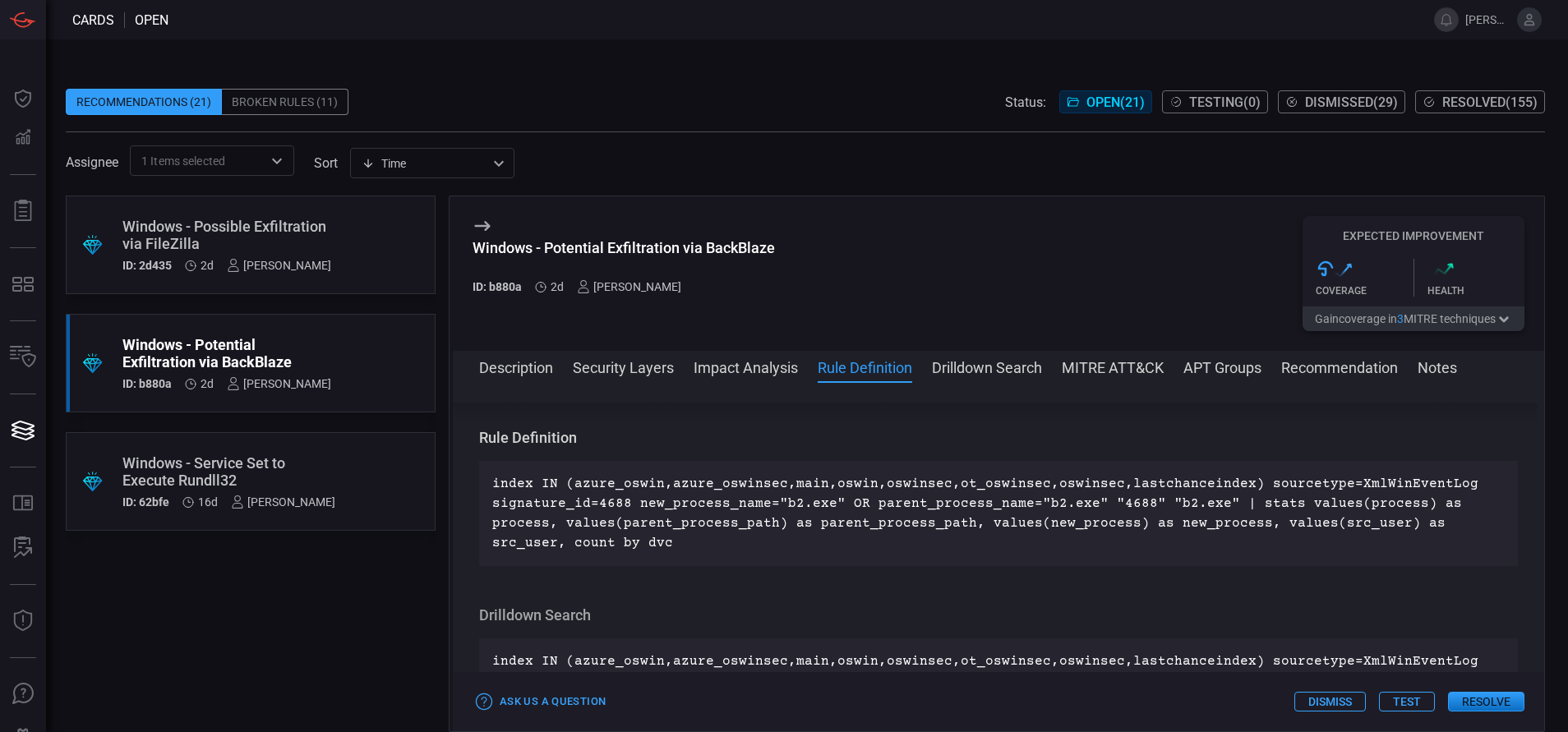
scroll to position [675, 0]
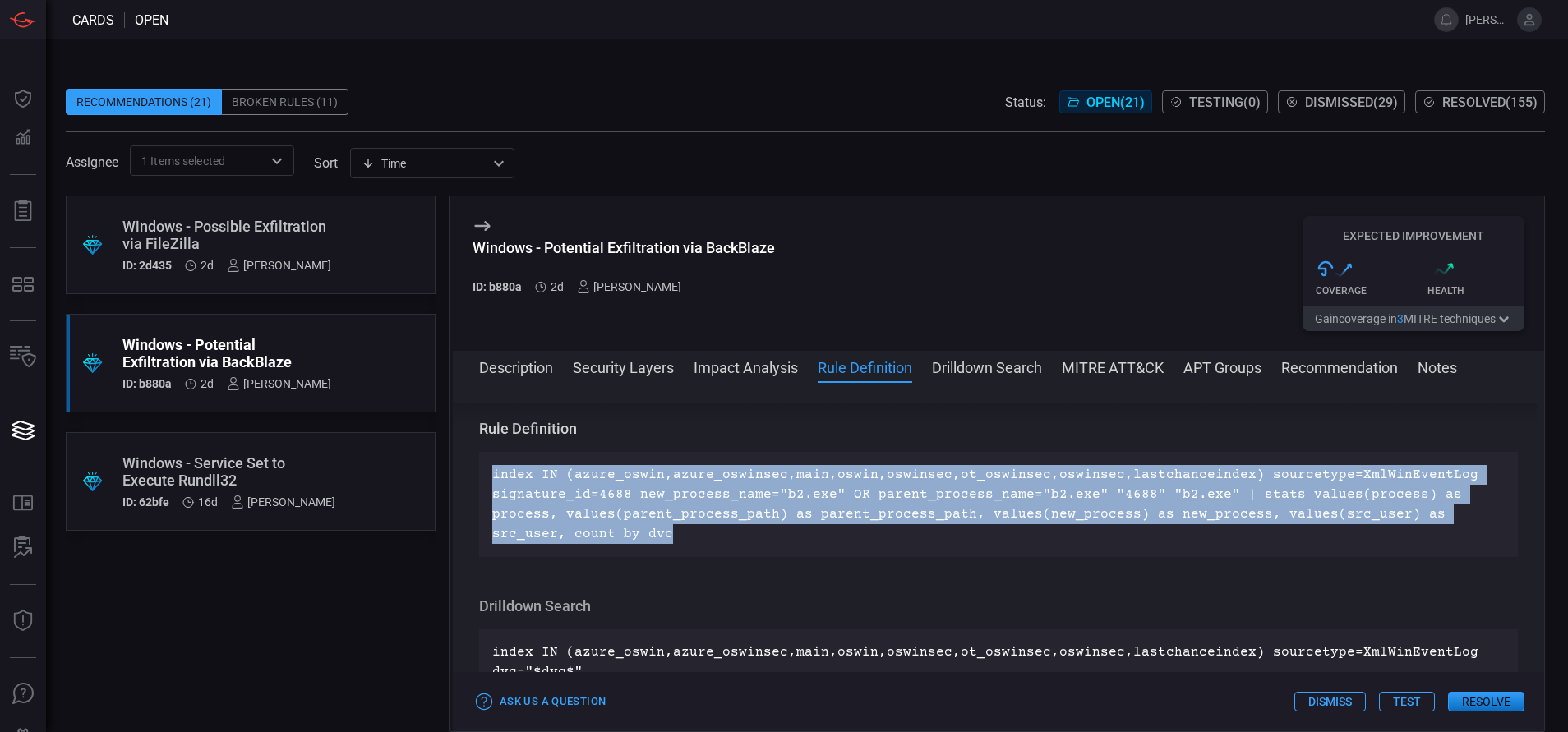
drag, startPoint x: 598, startPoint y: 543, endPoint x: 487, endPoint y: 474, distance: 130.7
click at [487, 474] on div "index IN (azure_oswin,azure_oswinsec,main,oswin,oswinsec,ot_oswinsec,oswinsec,l…" at bounding box center [998, 505] width 1039 height 105
click at [540, 371] on button "Description" at bounding box center [516, 366] width 74 height 20
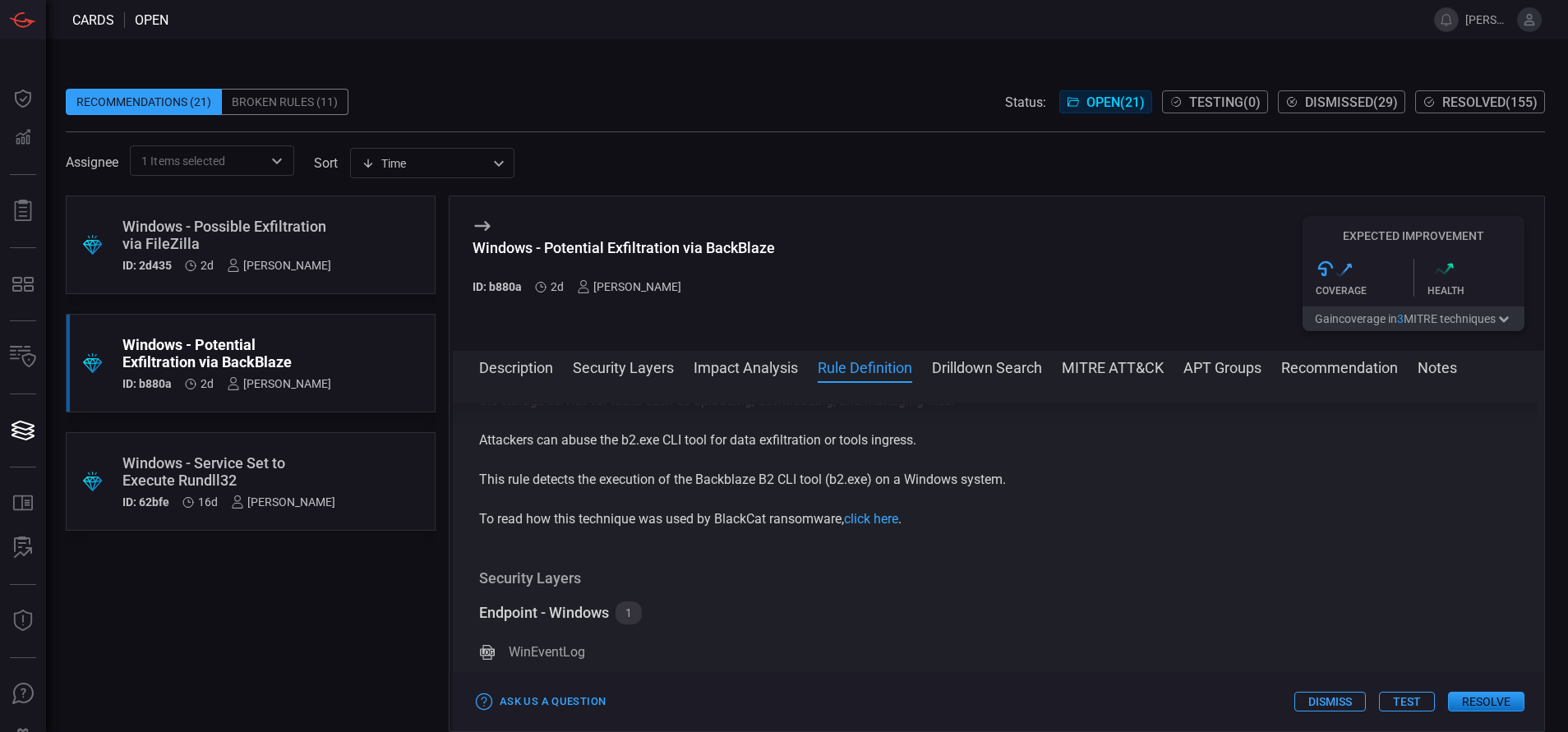
scroll to position [0, 0]
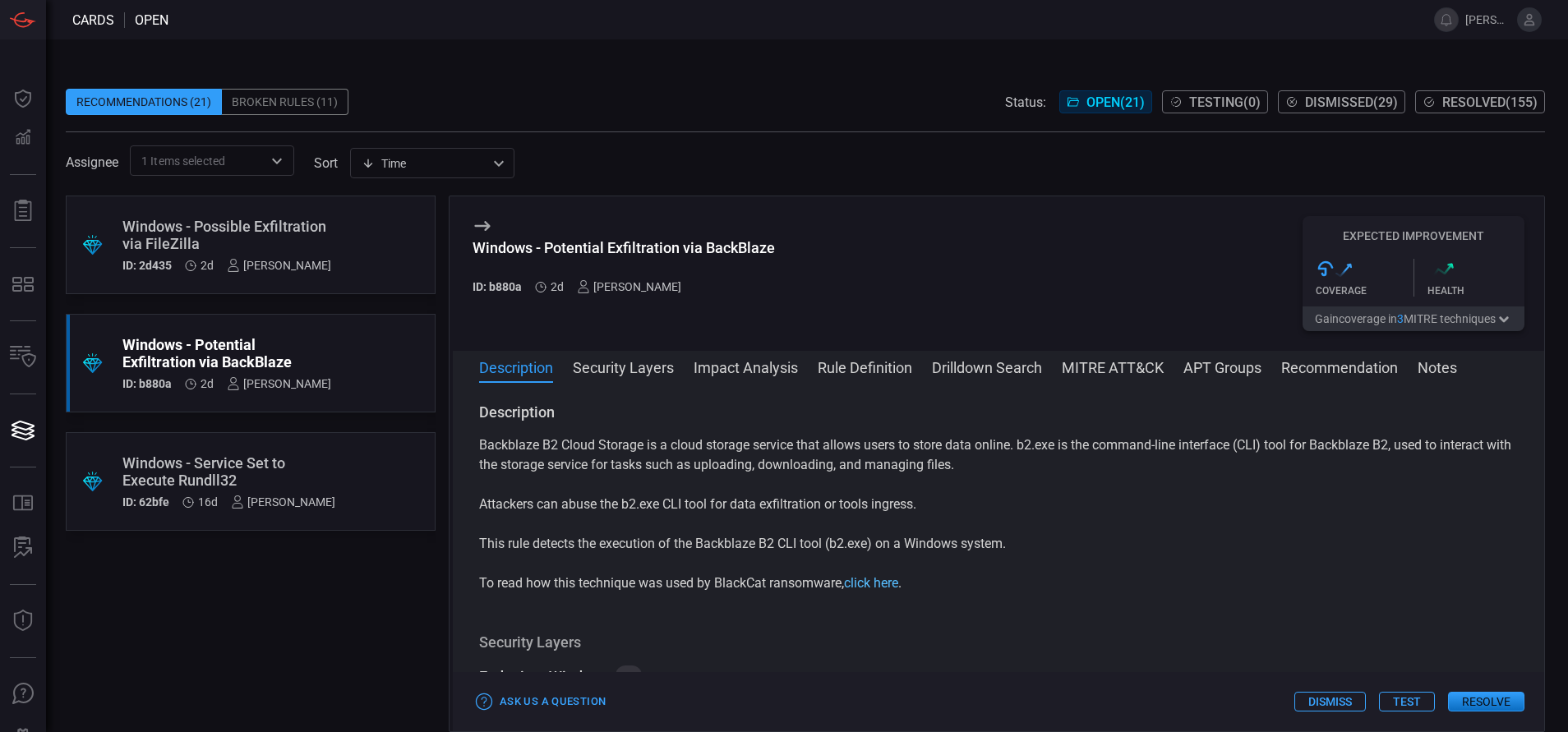
click at [872, 584] on link "click here" at bounding box center [871, 584] width 54 height 16
click at [847, 376] on button "Rule Definition" at bounding box center [865, 366] width 95 height 20
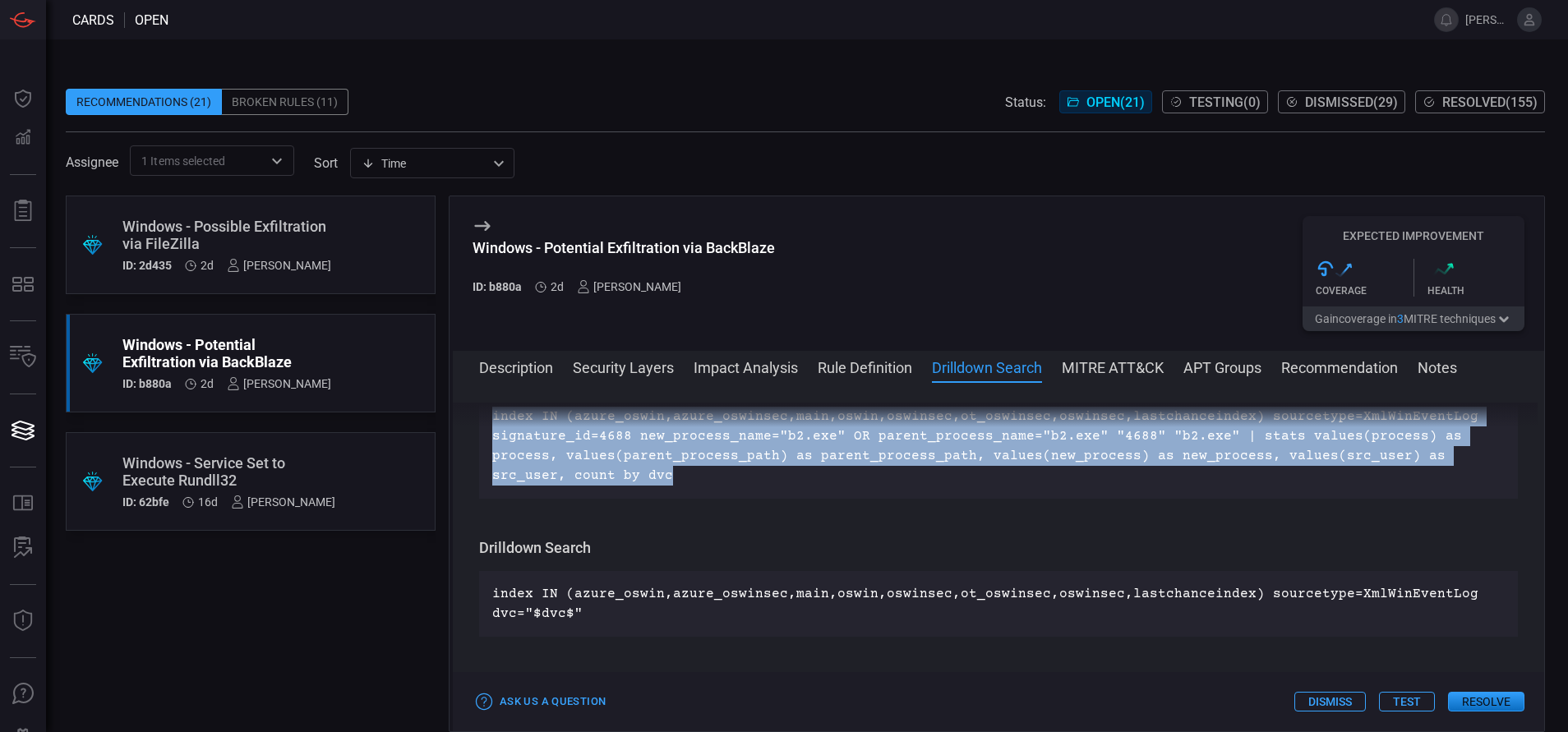
scroll to position [734, 0]
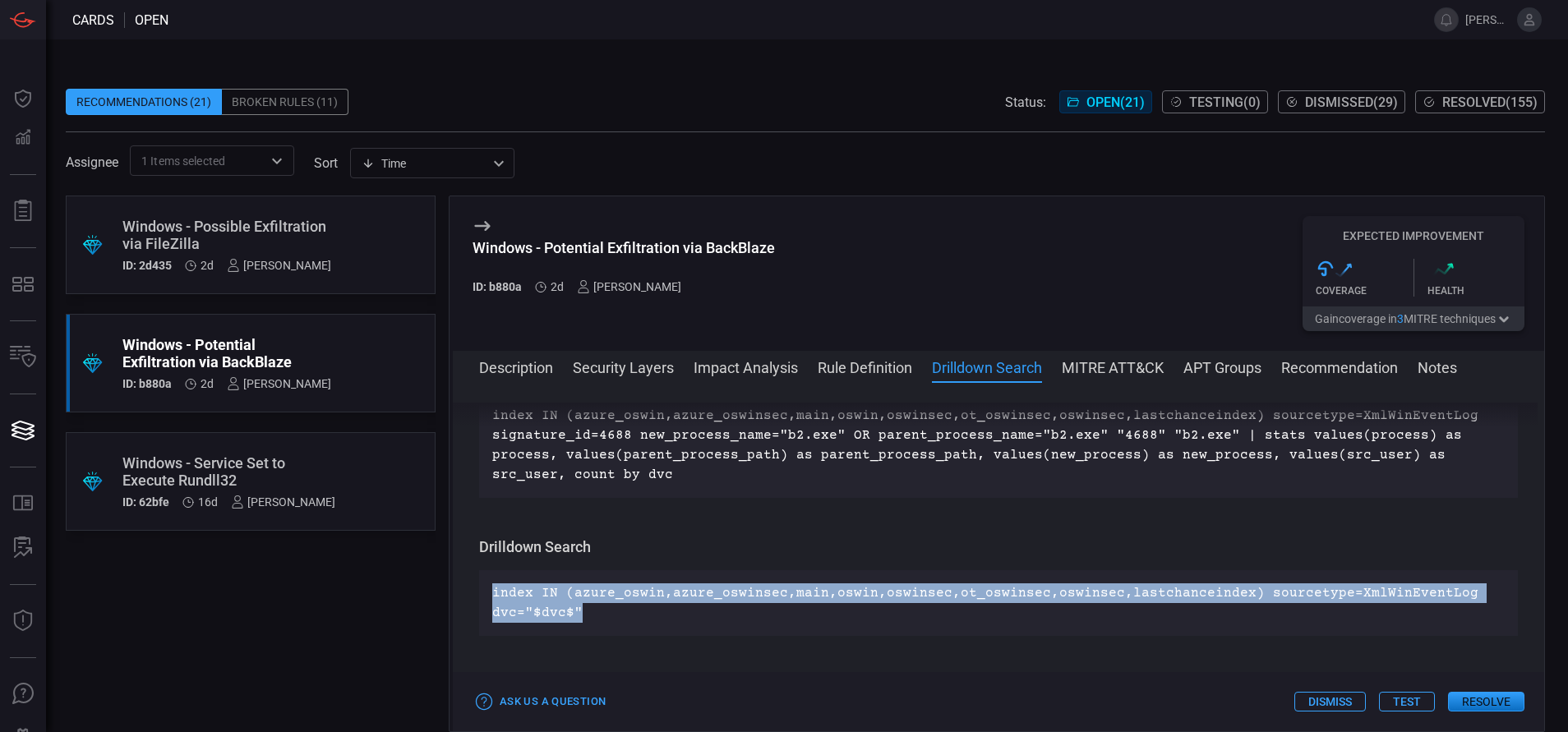
drag, startPoint x: 606, startPoint y: 622, endPoint x: 488, endPoint y: 572, distance: 128.2
click at [488, 572] on div "index IN (azure_oswin,azure_oswinsec,main,oswin,oswinsec,ot_oswinsec,oswinsec,l…" at bounding box center [998, 603] width 1039 height 66
